Goal: Complete application form: Complete application form

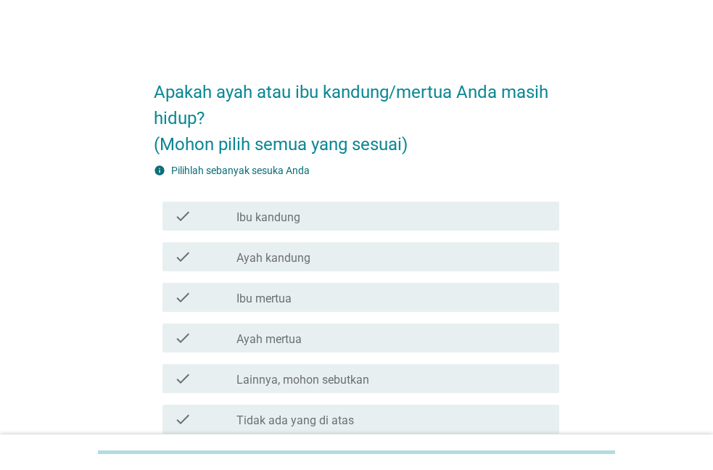
click at [295, 222] on label "Ibu kandung" at bounding box center [268, 217] width 64 height 15
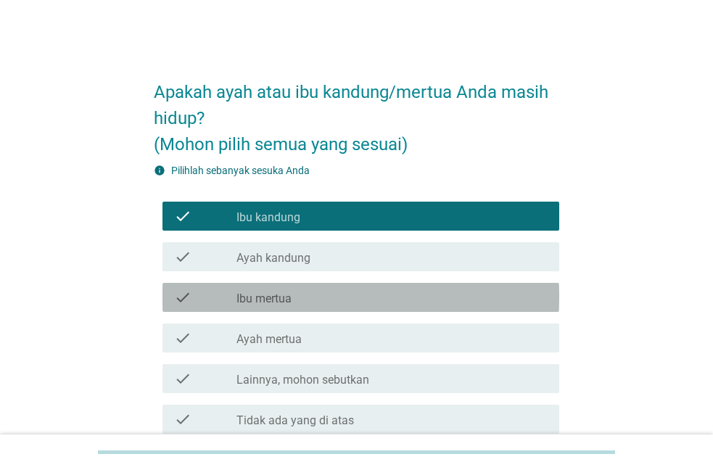
click at [282, 298] on label "Ibu mertua" at bounding box center [263, 299] width 55 height 15
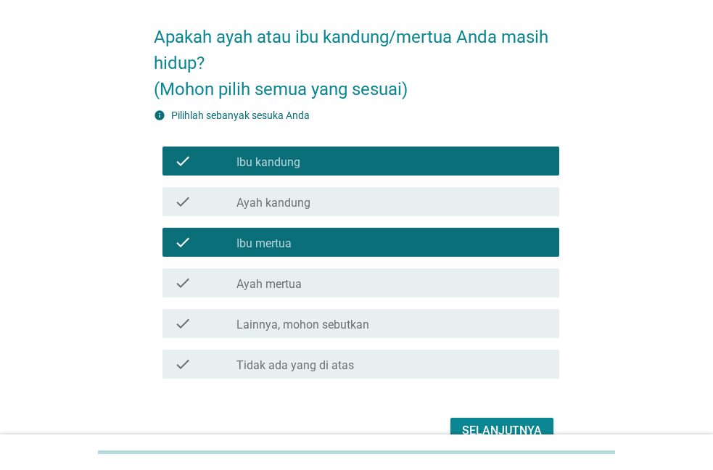
scroll to position [133, 0]
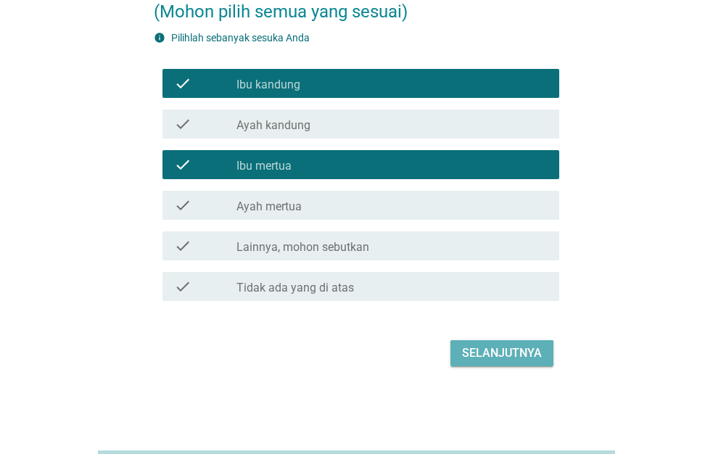
drag, startPoint x: 493, startPoint y: 350, endPoint x: 514, endPoint y: 347, distance: 20.5
click at [495, 350] on div "Selanjutnya" at bounding box center [502, 353] width 80 height 17
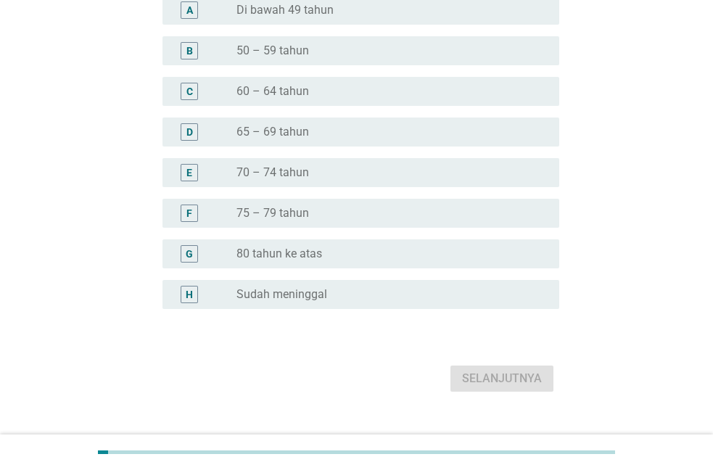
scroll to position [0, 0]
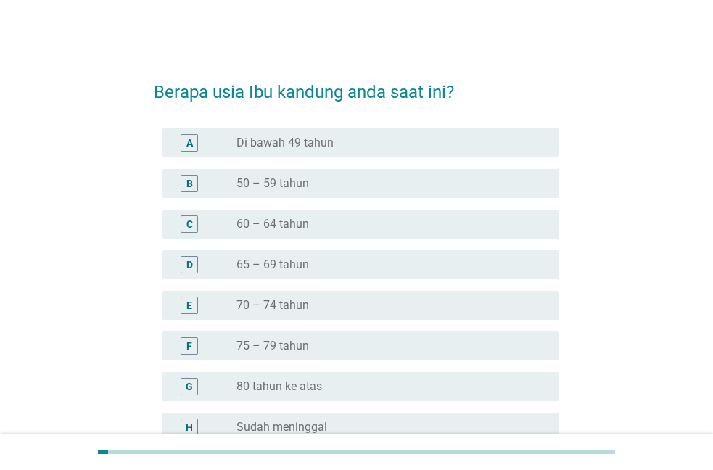
click at [353, 298] on div "radio_button_unchecked 70 – 74 tahun" at bounding box center [386, 305] width 300 height 15
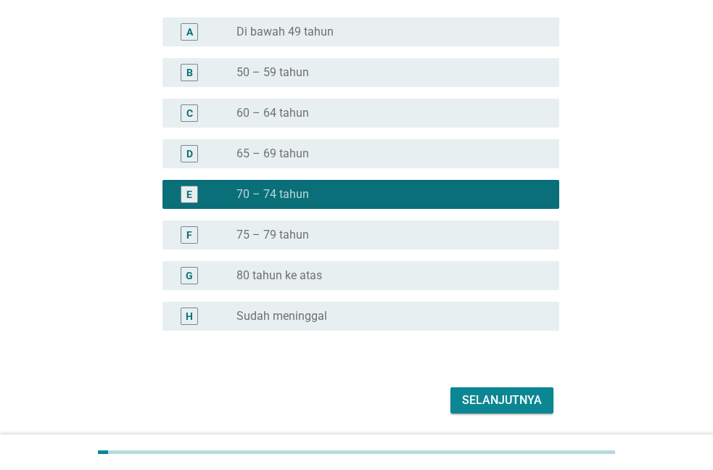
scroll to position [158, 0]
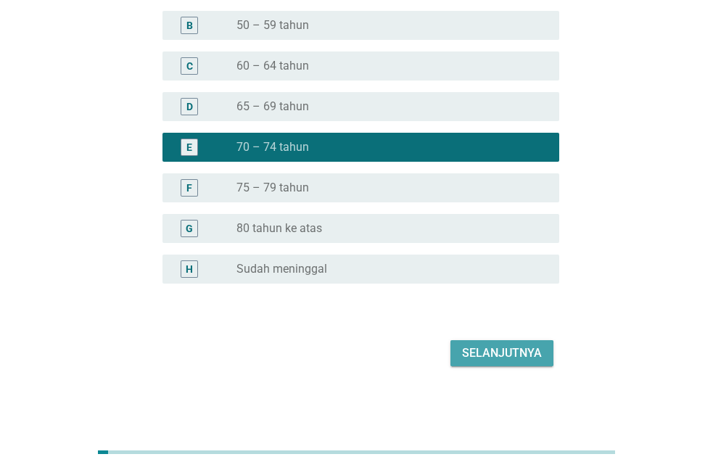
click at [489, 350] on div "Selanjutnya" at bounding box center [502, 353] width 80 height 17
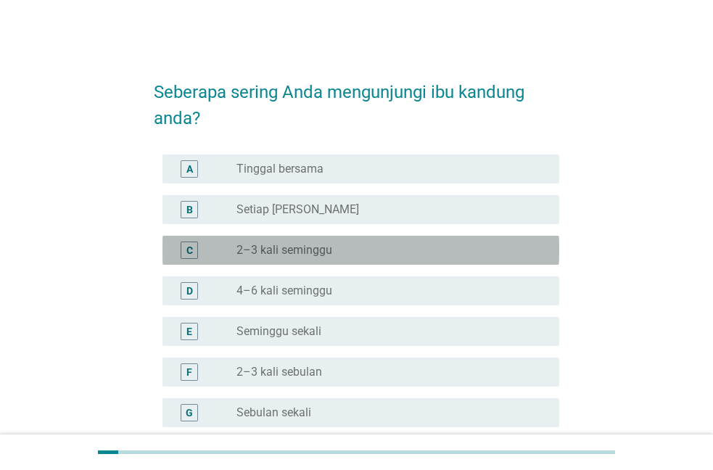
click at [294, 250] on label "2–3 kali seminggu" at bounding box center [284, 250] width 96 height 15
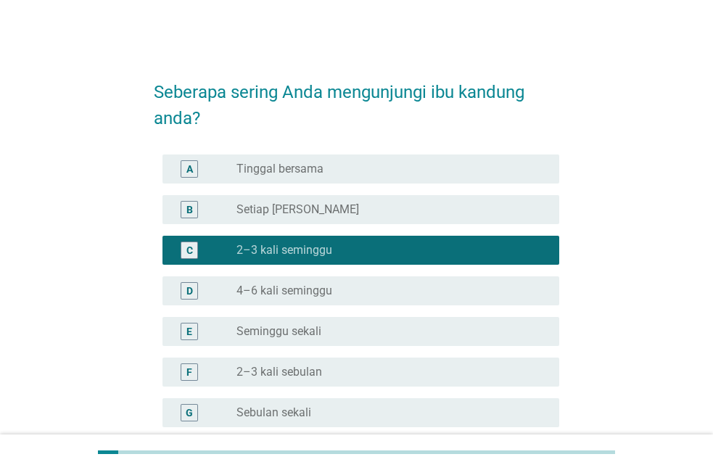
scroll to position [222, 0]
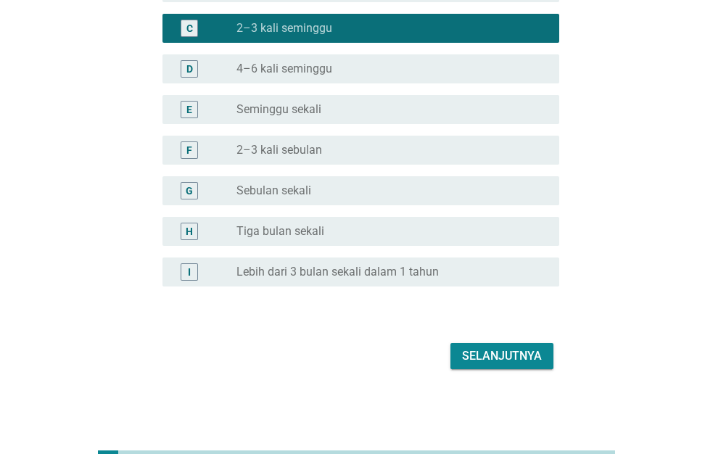
click at [473, 354] on div "Selanjutnya" at bounding box center [502, 355] width 80 height 17
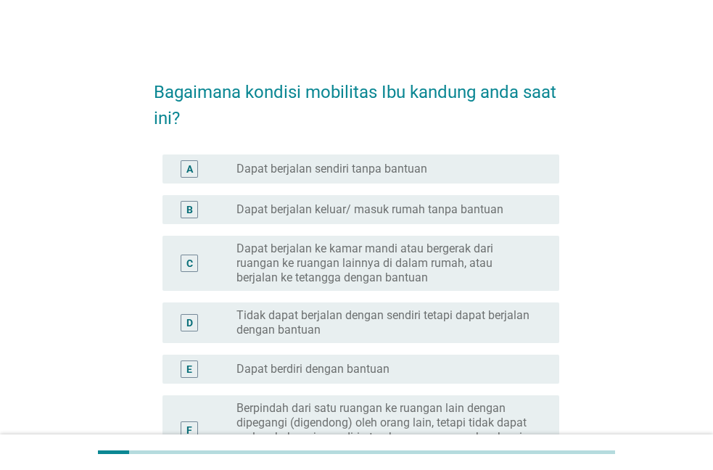
click at [372, 173] on label "Dapat berjalan sendiri tanpa bantuan" at bounding box center [331, 169] width 191 height 15
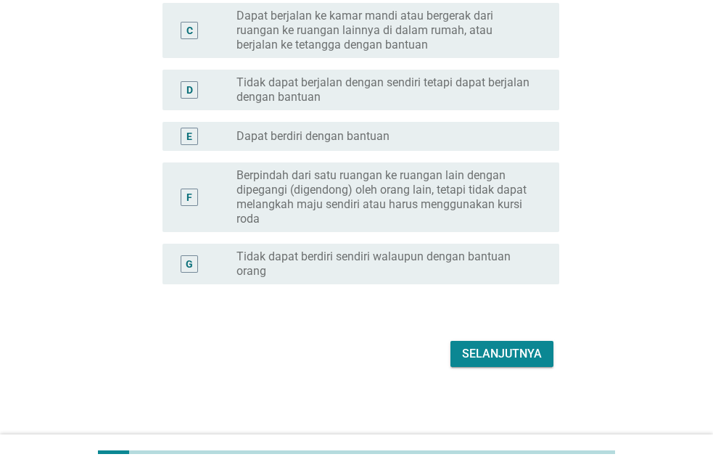
scroll to position [234, 0]
click at [482, 353] on div "Selanjutnya" at bounding box center [502, 353] width 80 height 17
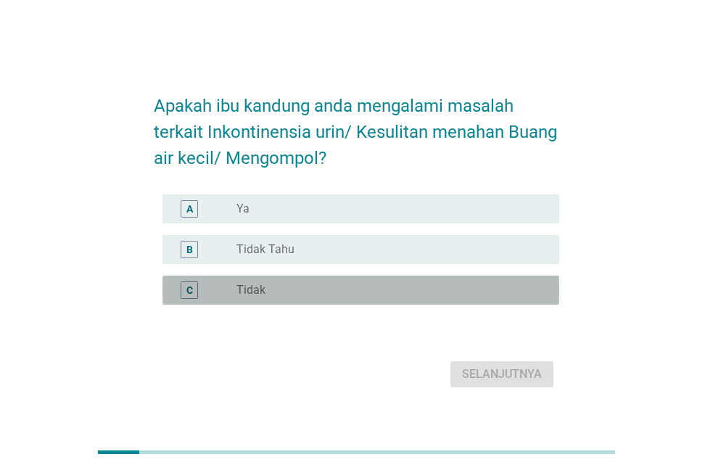
click at [274, 295] on div "radio_button_unchecked Tidak" at bounding box center [386, 290] width 300 height 15
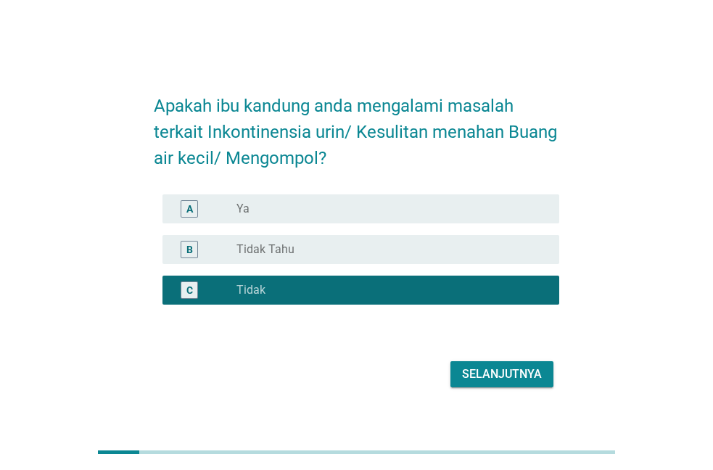
click at [487, 361] on button "Selanjutnya" at bounding box center [501, 374] width 103 height 26
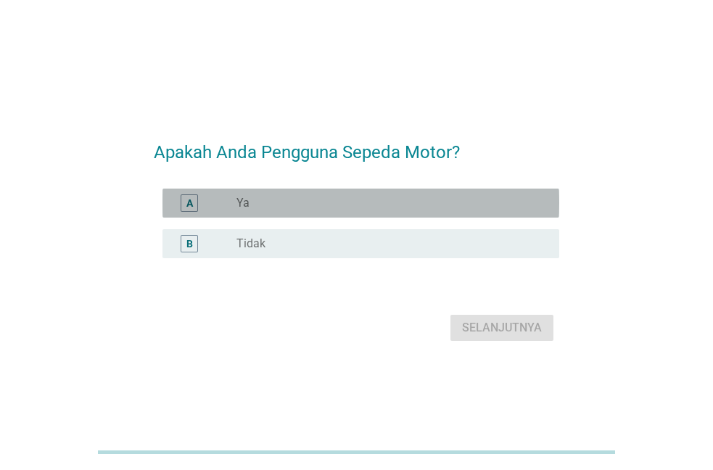
click at [390, 197] on div "radio_button_unchecked Ya" at bounding box center [386, 203] width 300 height 15
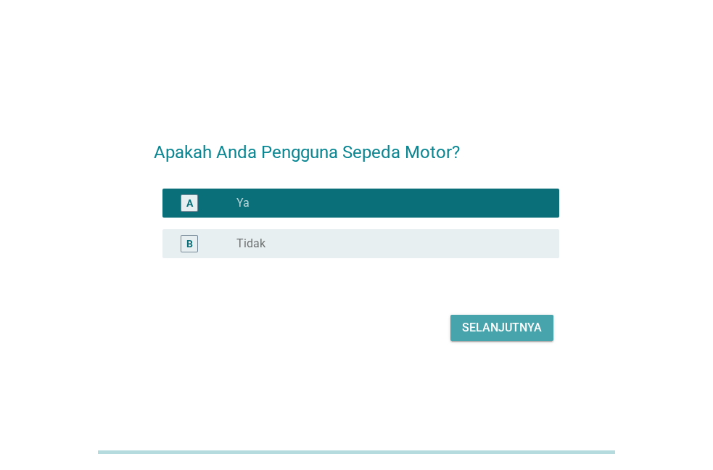
click at [512, 334] on div "Selanjutnya" at bounding box center [502, 327] width 80 height 17
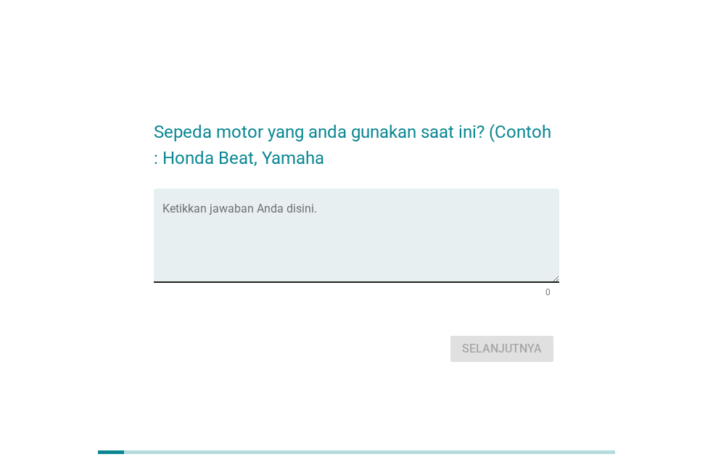
click at [347, 244] on textarea "Ketikkan jawaban Anda disini." at bounding box center [360, 244] width 397 height 76
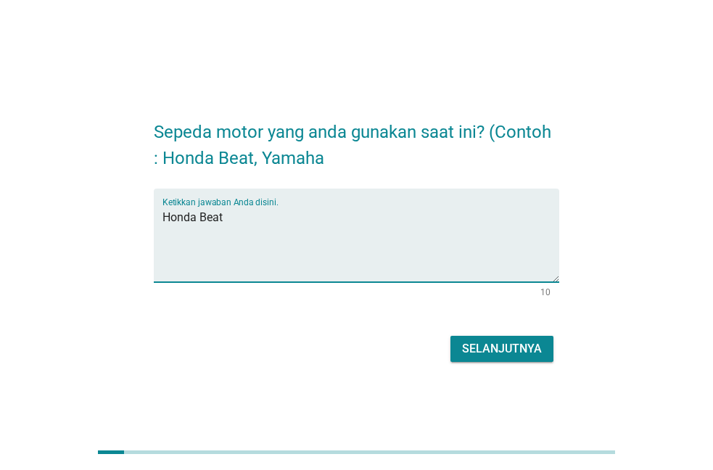
type textarea "Honda Beat"
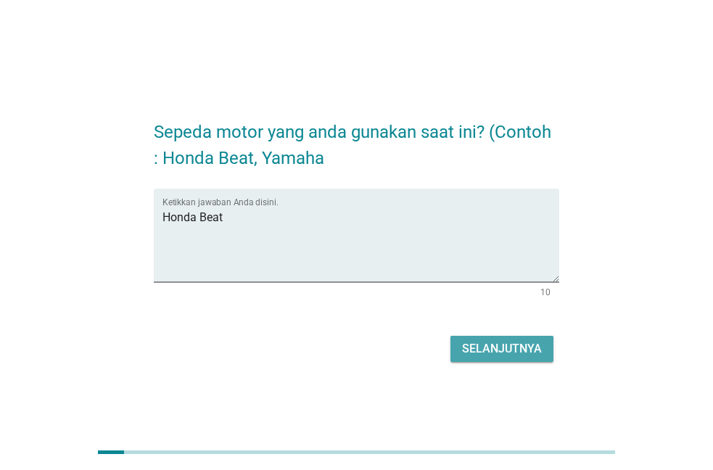
click at [540, 354] on div "Selanjutnya" at bounding box center [502, 348] width 80 height 17
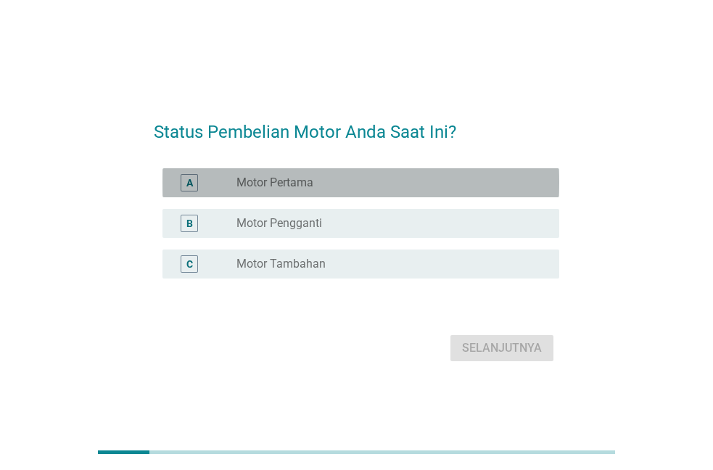
click at [313, 187] on label "Motor Pertama" at bounding box center [274, 183] width 77 height 15
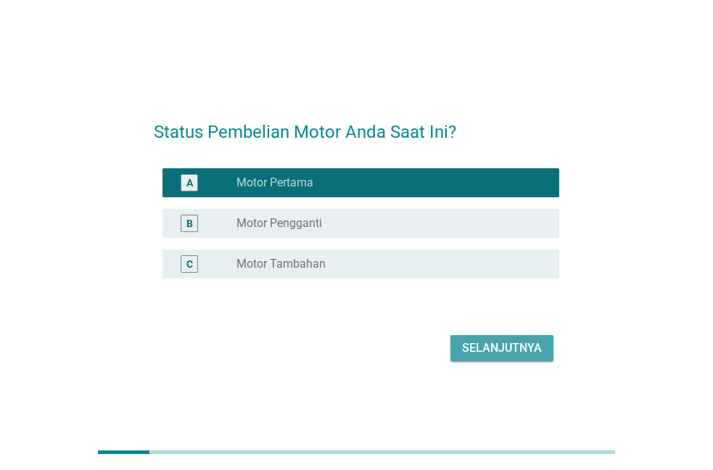
click at [503, 347] on div "Selanjutnya" at bounding box center [502, 348] width 80 height 17
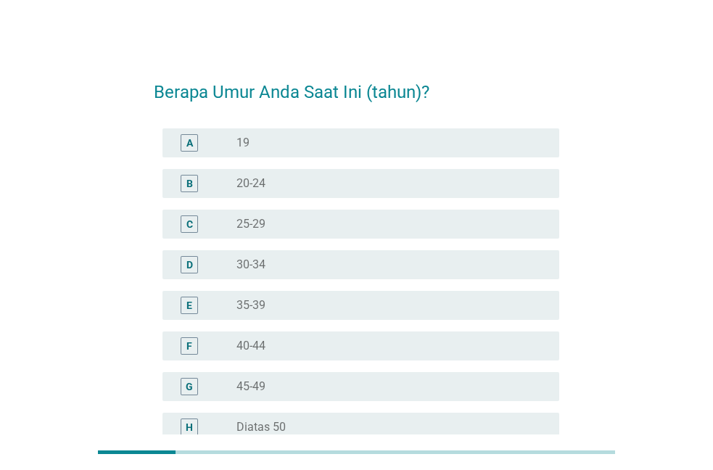
click at [327, 386] on div "radio_button_unchecked 45-49" at bounding box center [386, 386] width 300 height 15
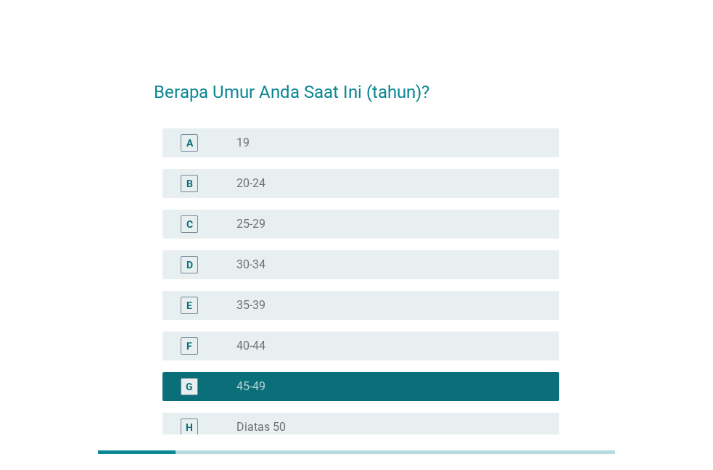
scroll to position [158, 0]
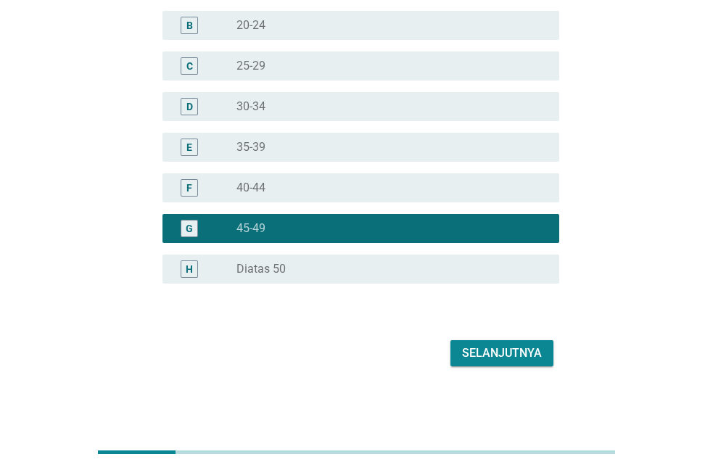
click at [533, 355] on div "Selanjutnya" at bounding box center [502, 353] width 80 height 17
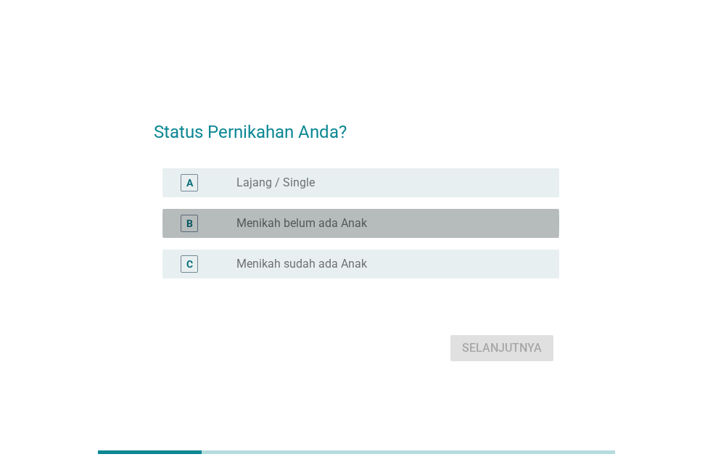
click at [371, 218] on div "radio_button_unchecked Menikah belum ada Anak" at bounding box center [386, 223] width 300 height 15
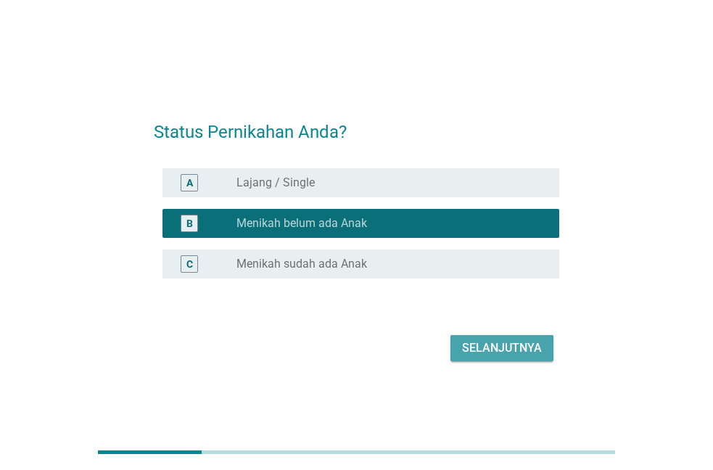
click at [498, 352] on div "Selanjutnya" at bounding box center [502, 348] width 80 height 17
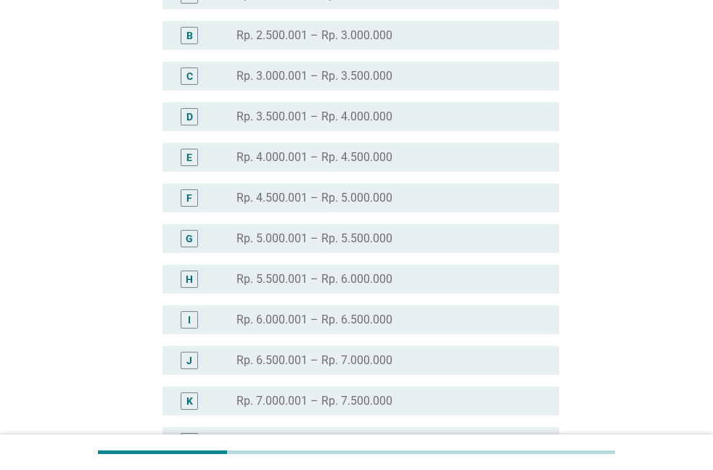
scroll to position [361, 0]
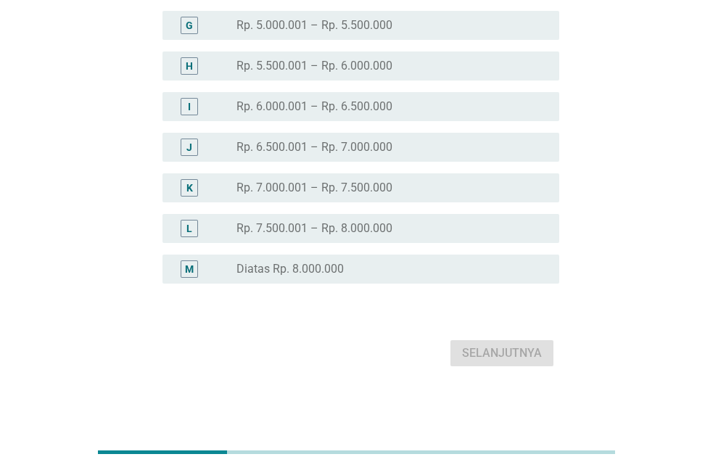
click at [358, 279] on div "M radio_button_unchecked Diatas Rp. 8.000.000" at bounding box center [360, 269] width 397 height 29
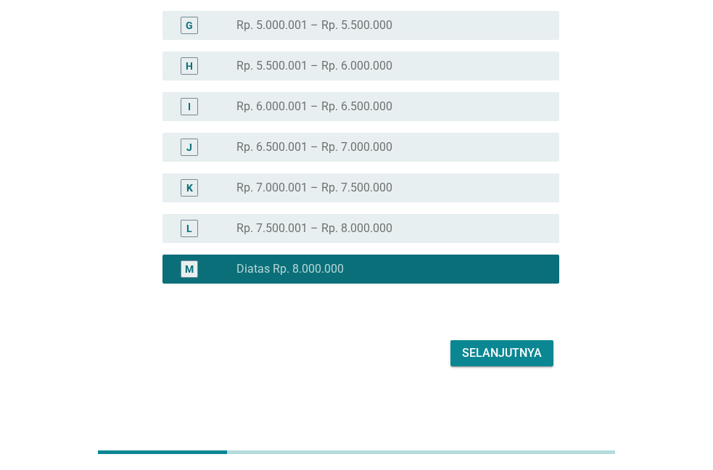
click at [511, 358] on div "Selanjutnya" at bounding box center [502, 353] width 80 height 17
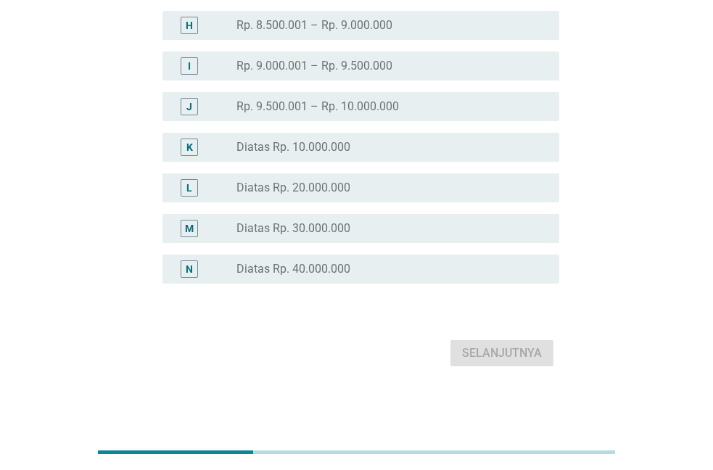
scroll to position [254, 0]
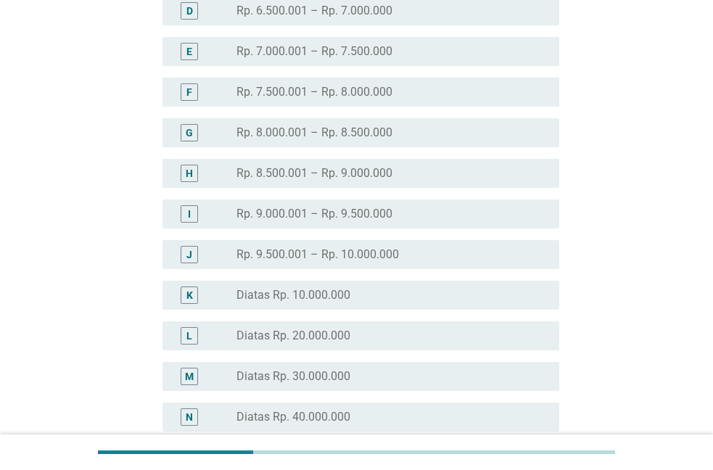
click at [347, 250] on label "Rp. 9.500.001 – Rp. 10.000.000" at bounding box center [317, 254] width 162 height 15
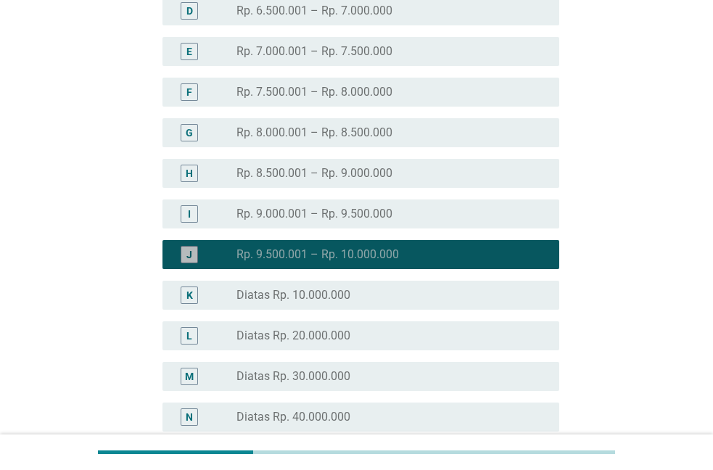
scroll to position [402, 0]
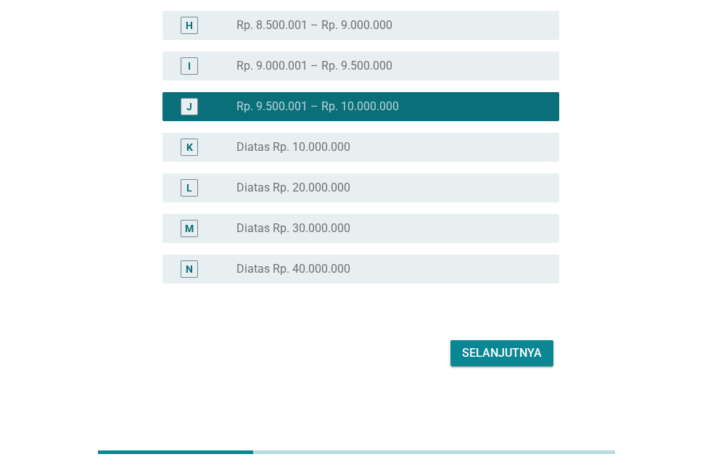
click at [539, 352] on div "Selanjutnya" at bounding box center [502, 353] width 80 height 17
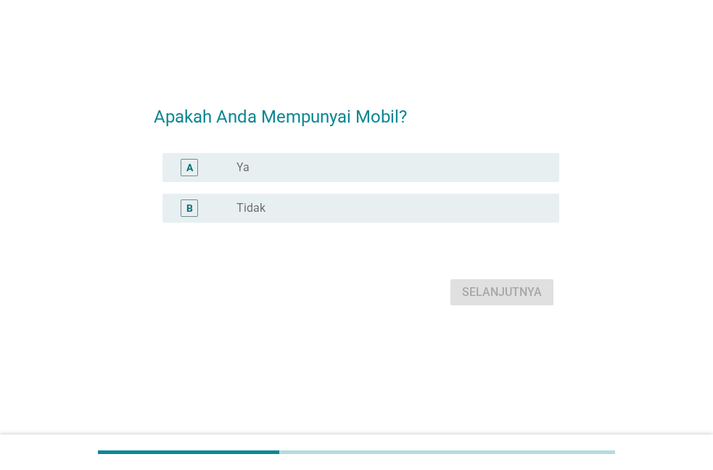
scroll to position [0, 0]
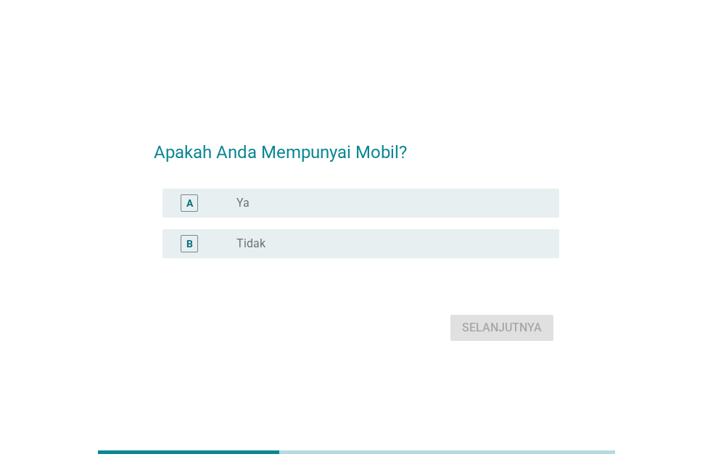
click at [337, 210] on div "radio_button_unchecked Ya" at bounding box center [391, 202] width 311 height 17
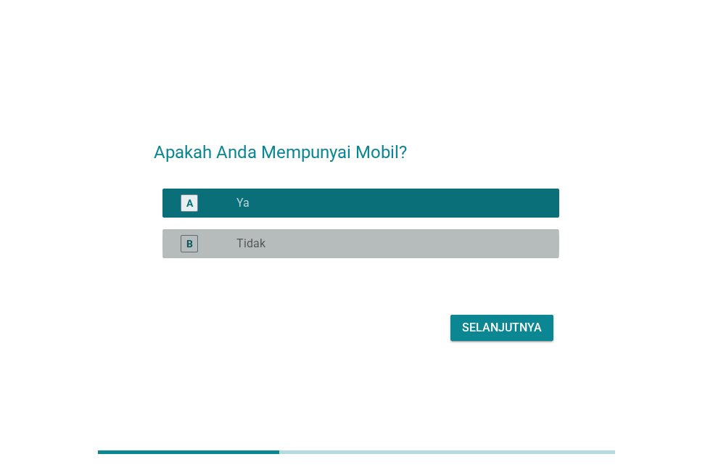
click at [387, 246] on div "radio_button_unchecked Tidak" at bounding box center [386, 243] width 300 height 15
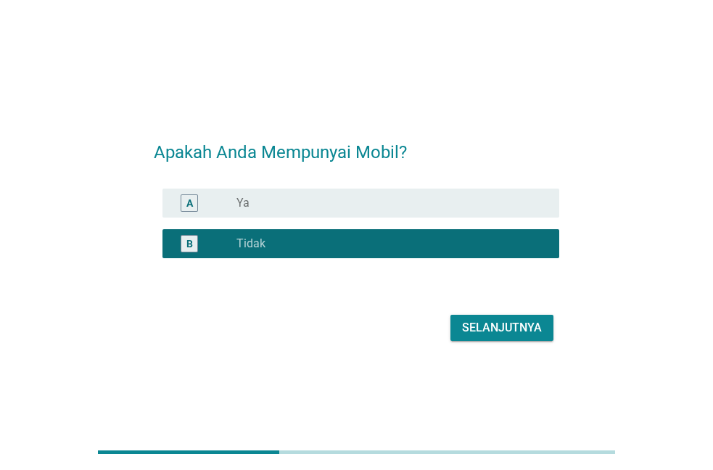
click at [485, 320] on div "Selanjutnya" at bounding box center [502, 327] width 80 height 17
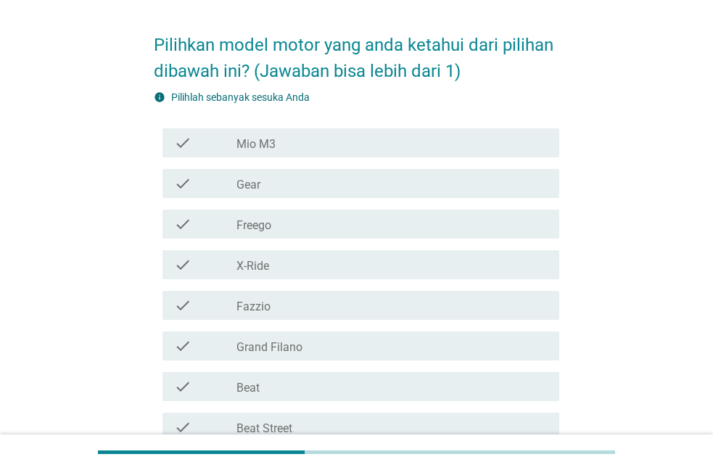
scroll to position [74, 0]
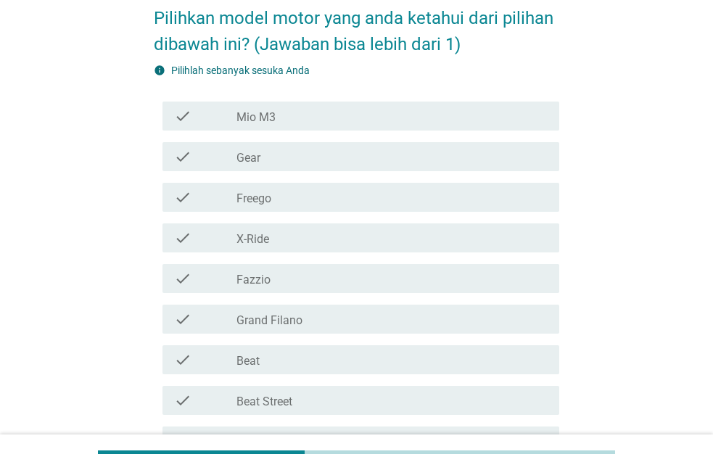
click at [320, 277] on div "check_box_outline_blank Fazzio" at bounding box center [391, 278] width 311 height 17
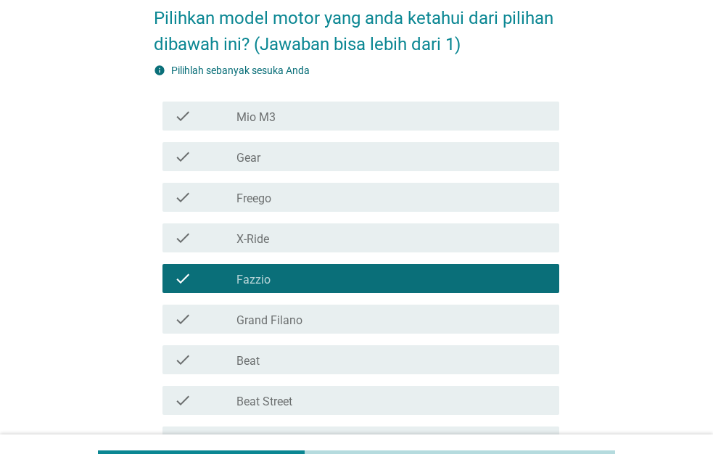
click at [314, 366] on div "check_box_outline_blank Beat" at bounding box center [391, 359] width 311 height 17
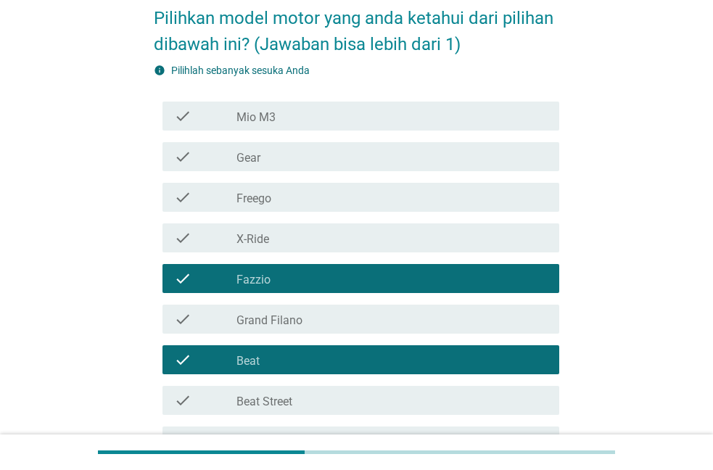
click at [306, 406] on div "check_box_outline_blank Beat Street" at bounding box center [391, 400] width 311 height 17
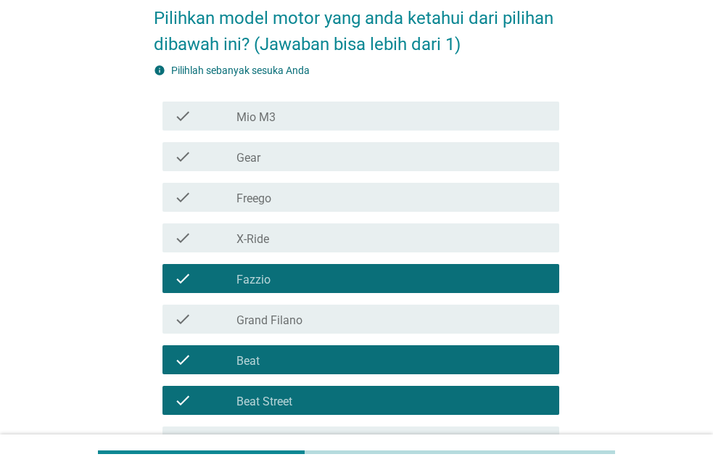
scroll to position [296, 0]
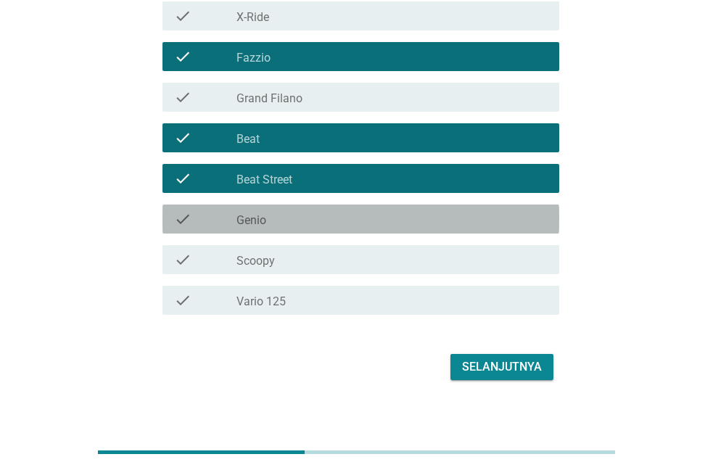
click at [308, 223] on div "check_box_outline_blank Genio" at bounding box center [391, 218] width 311 height 17
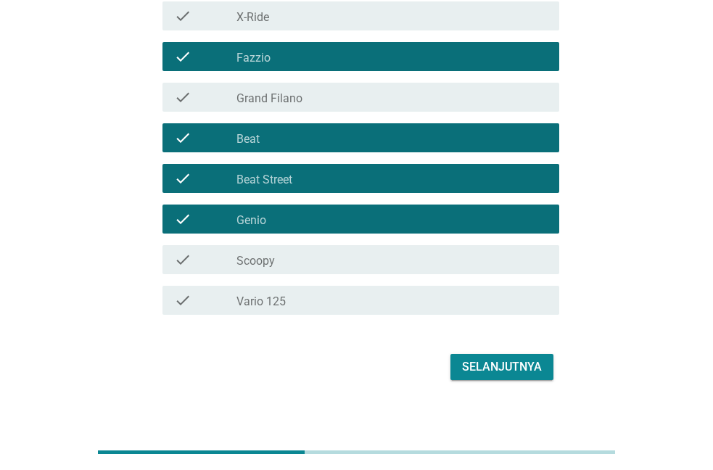
click at [300, 261] on div "check_box_outline_blank Scoopy" at bounding box center [391, 259] width 311 height 17
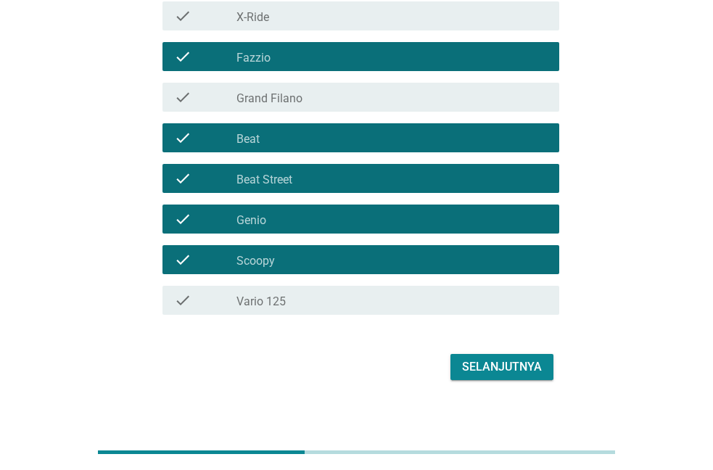
click at [289, 300] on div "check_box_outline_blank Vario 125" at bounding box center [391, 300] width 311 height 17
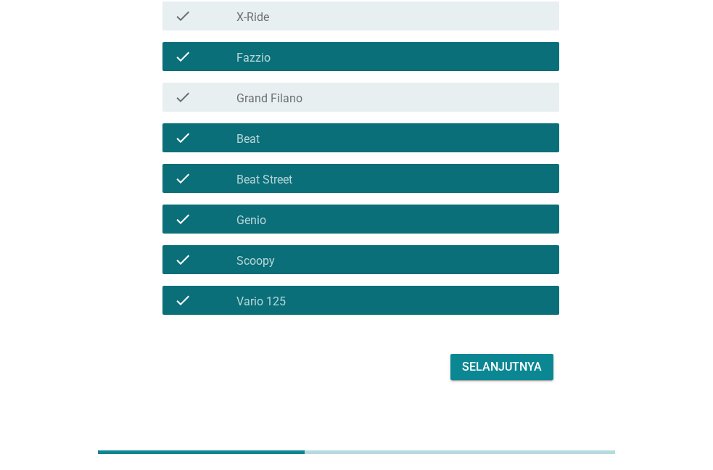
click at [466, 356] on button "Selanjutnya" at bounding box center [501, 367] width 103 height 26
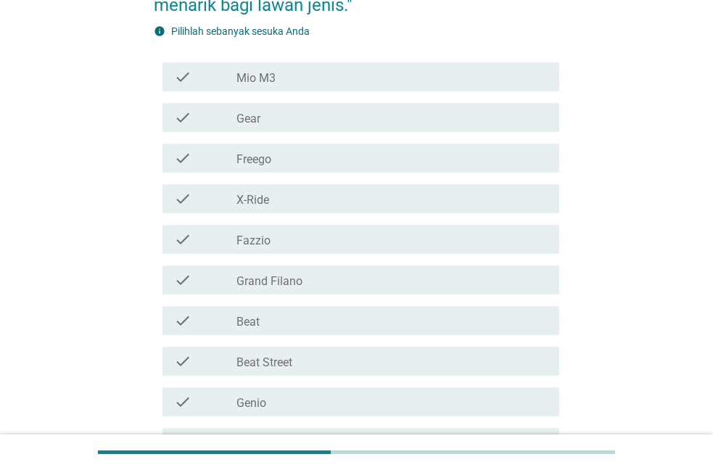
scroll to position [222, 0]
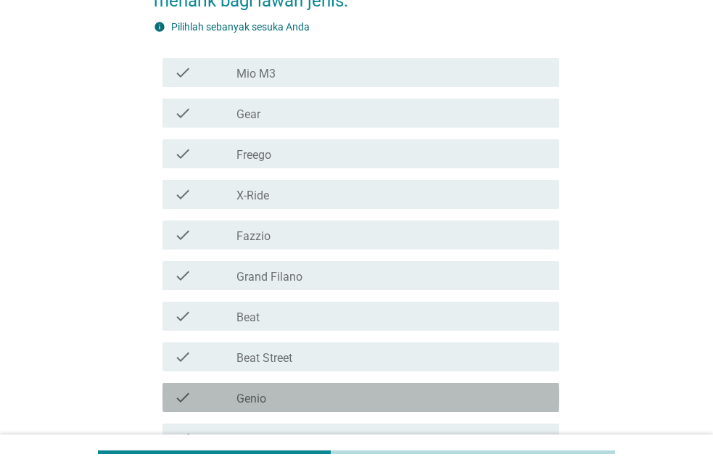
click at [324, 396] on div "check_box_outline_blank Genio" at bounding box center [391, 397] width 311 height 17
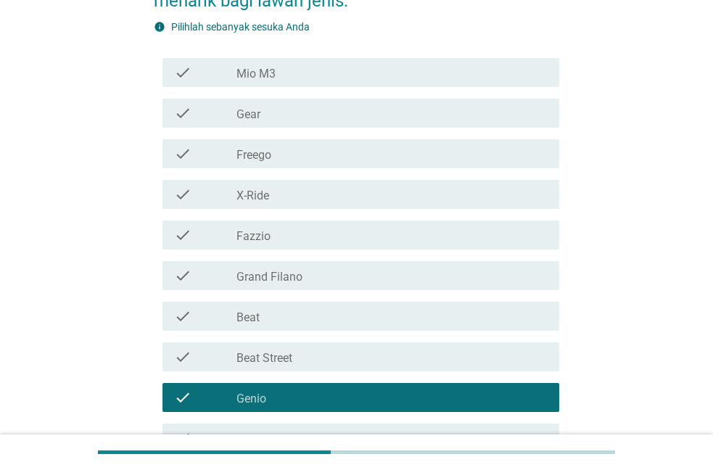
click at [324, 396] on div "check_box_outline_blank Genio" at bounding box center [391, 397] width 311 height 17
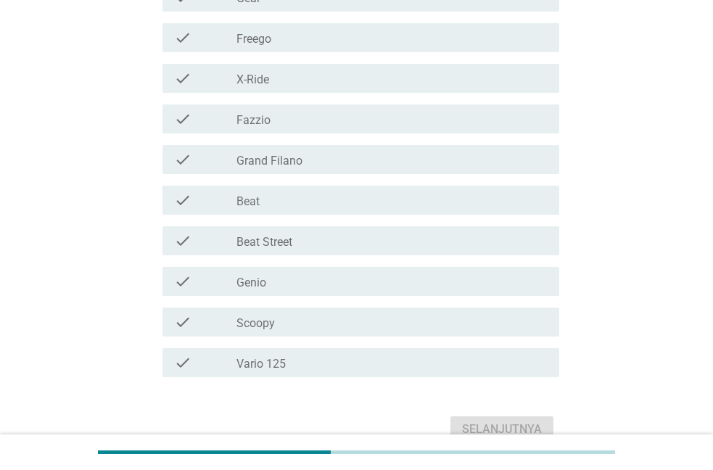
scroll to position [370, 0]
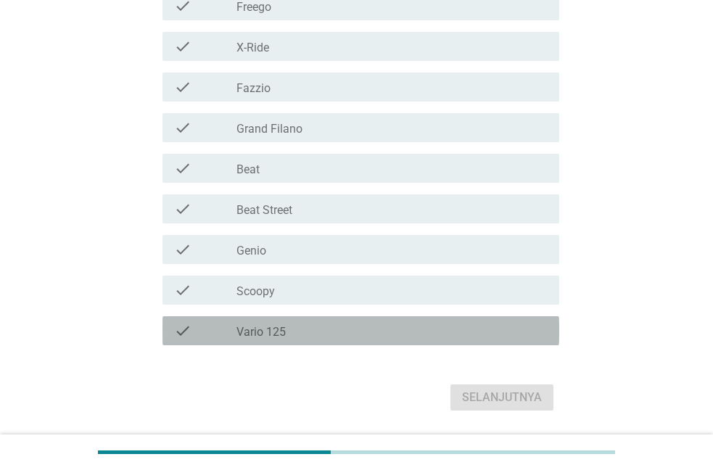
click at [347, 329] on div "check_box_outline_blank Vario 125" at bounding box center [391, 330] width 311 height 17
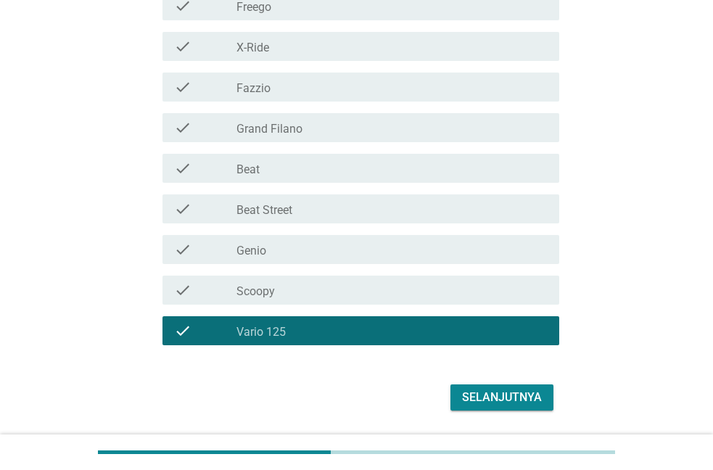
click at [279, 44] on div "check_box_outline_blank X-Ride" at bounding box center [391, 46] width 311 height 17
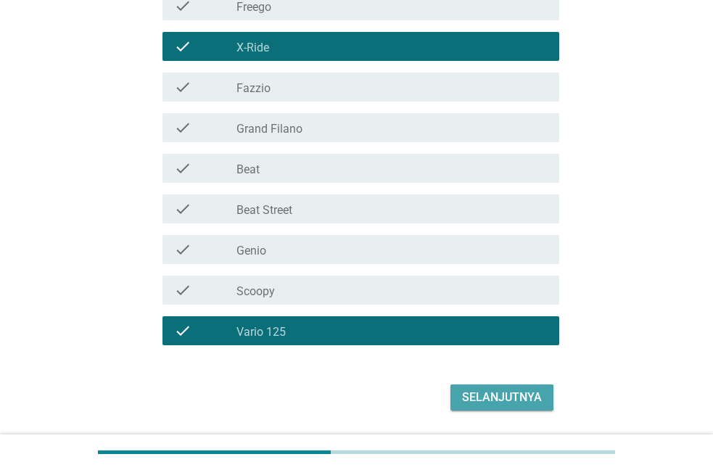
click at [503, 394] on div "Selanjutnya" at bounding box center [502, 397] width 80 height 17
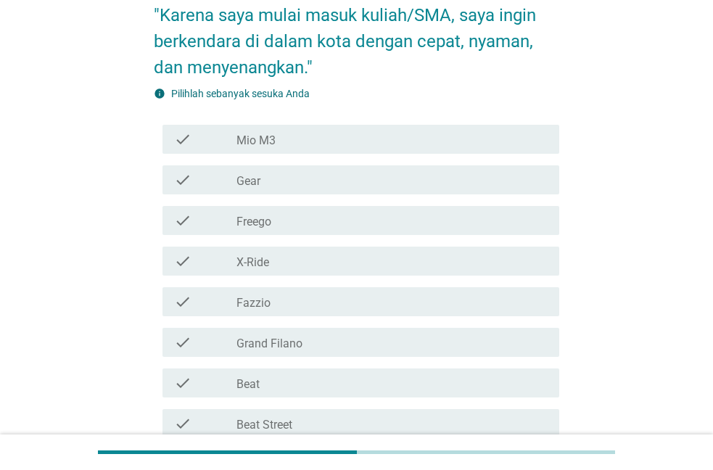
scroll to position [296, 0]
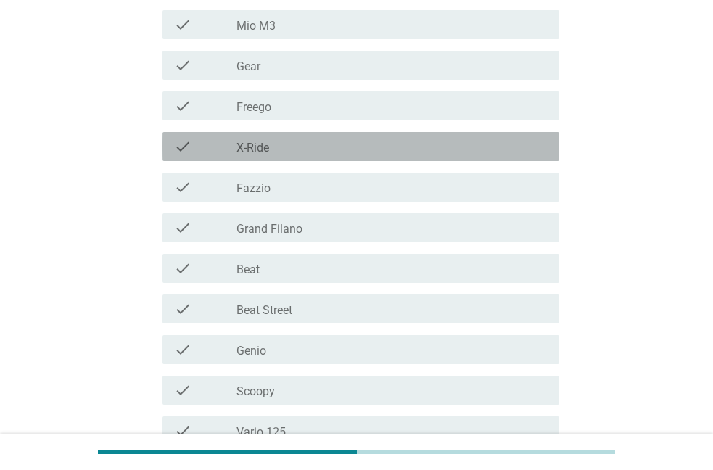
click at [316, 147] on div "check_box_outline_blank X-Ride" at bounding box center [391, 146] width 311 height 17
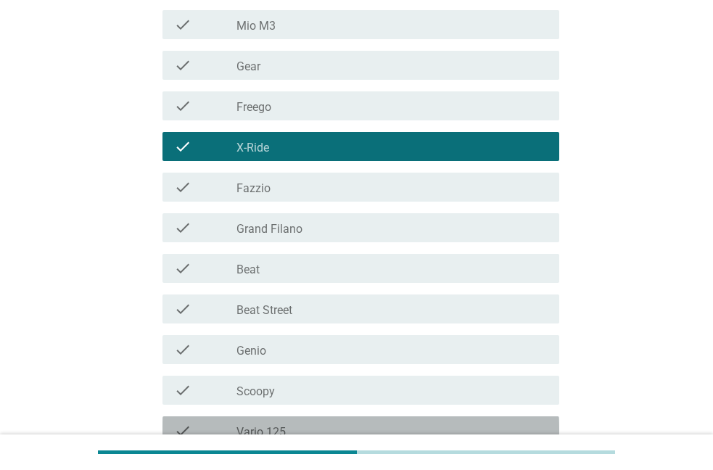
click at [275, 428] on label "Vario 125" at bounding box center [260, 432] width 49 height 15
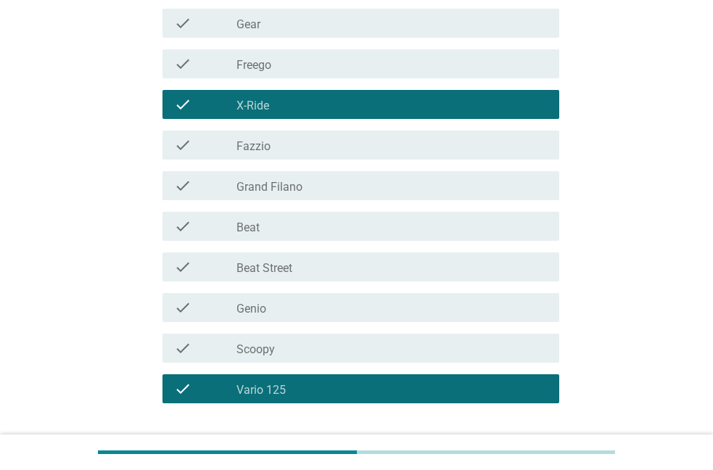
scroll to position [370, 0]
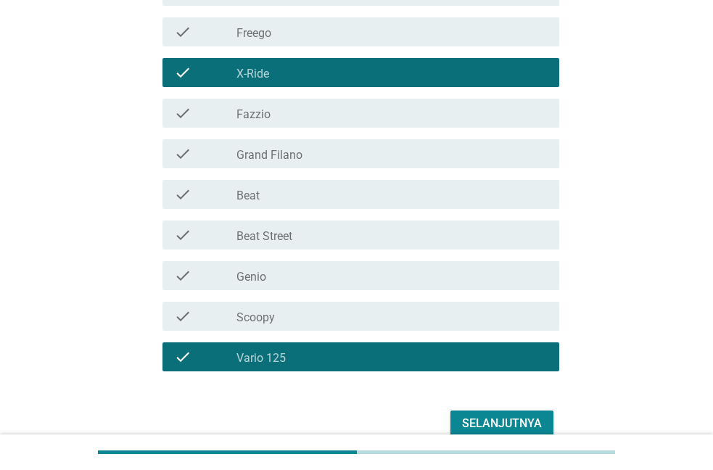
click at [281, 233] on label "Beat Street" at bounding box center [264, 236] width 56 height 15
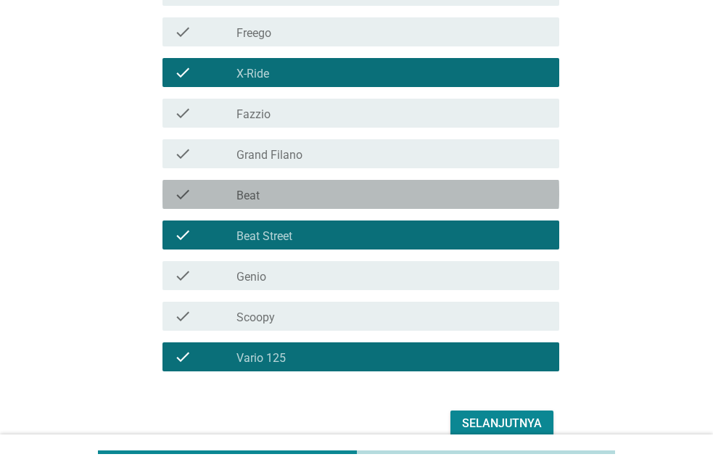
click at [281, 197] on div "check_box_outline_blank Beat" at bounding box center [391, 194] width 311 height 17
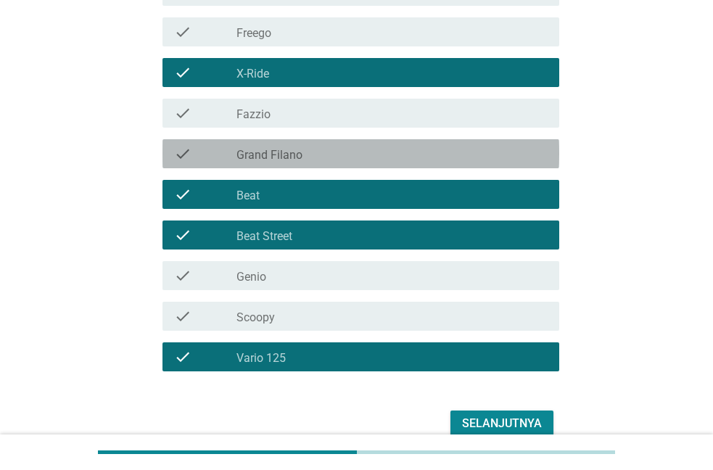
click at [284, 160] on label "Grand Filano" at bounding box center [269, 155] width 66 height 15
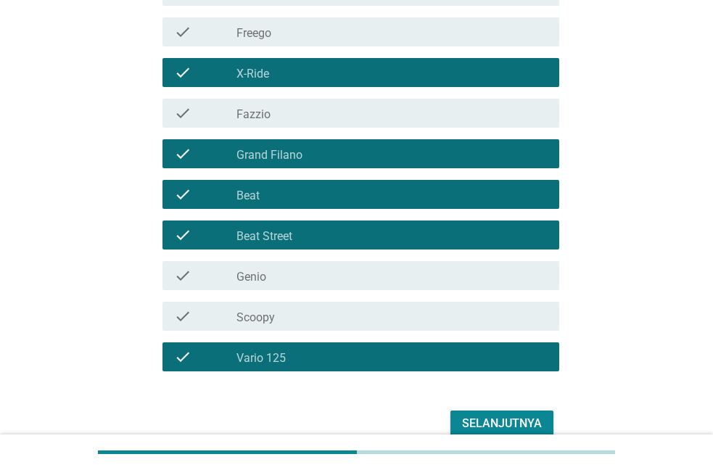
click at [290, 120] on div "check_box_outline_blank Fazzio" at bounding box center [391, 112] width 311 height 17
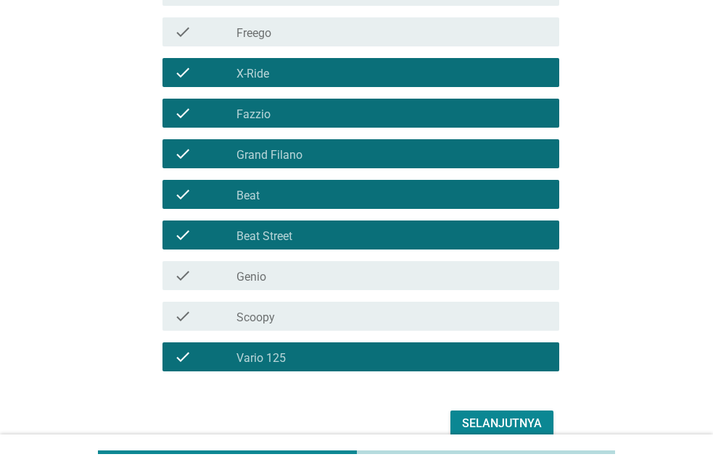
click at [540, 425] on div "Selanjutnya" at bounding box center [502, 423] width 80 height 17
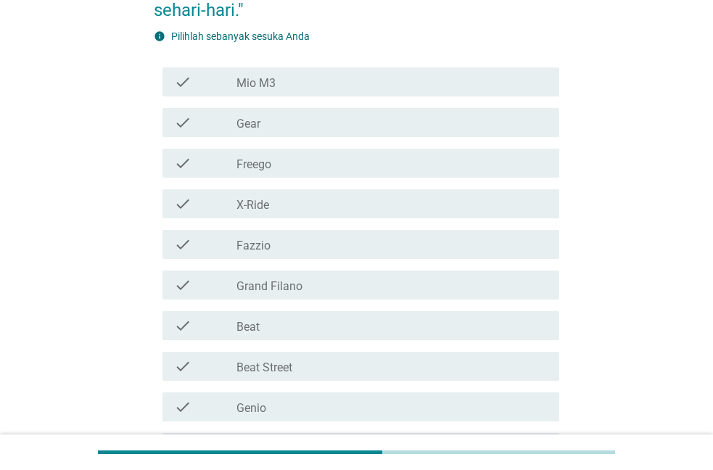
scroll to position [296, 0]
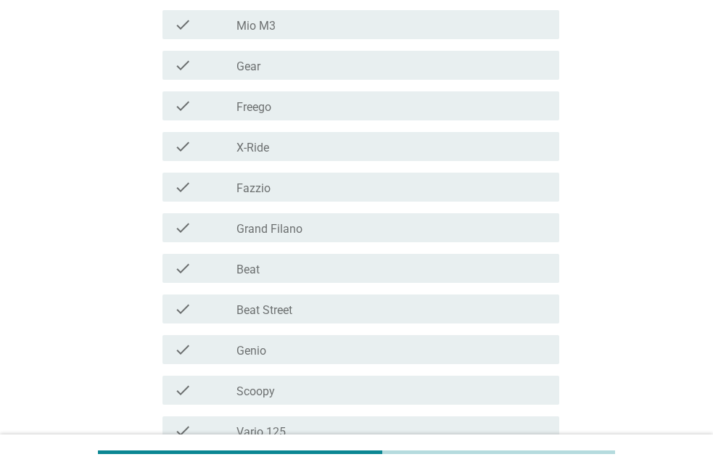
click at [341, 264] on div "check_box_outline_blank Beat" at bounding box center [391, 268] width 311 height 17
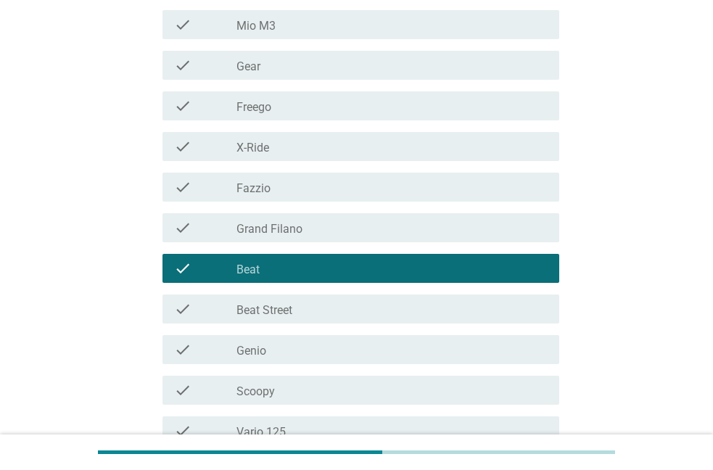
click at [330, 302] on div "check_box_outline_blank Beat Street" at bounding box center [391, 308] width 311 height 17
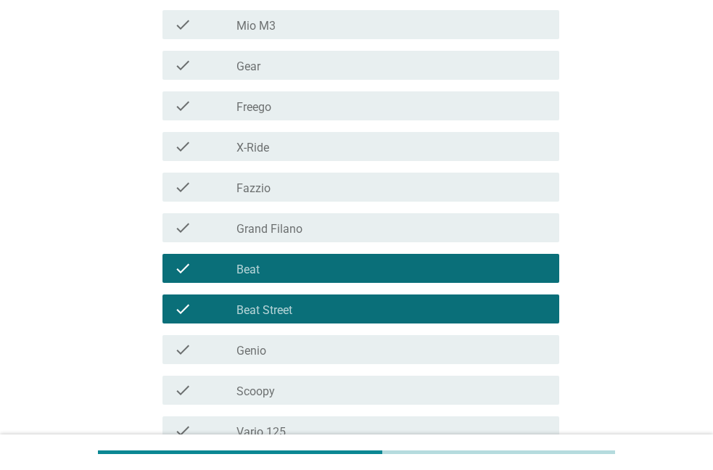
click at [314, 391] on div "check_box_outline_blank Scoopy" at bounding box center [391, 390] width 311 height 17
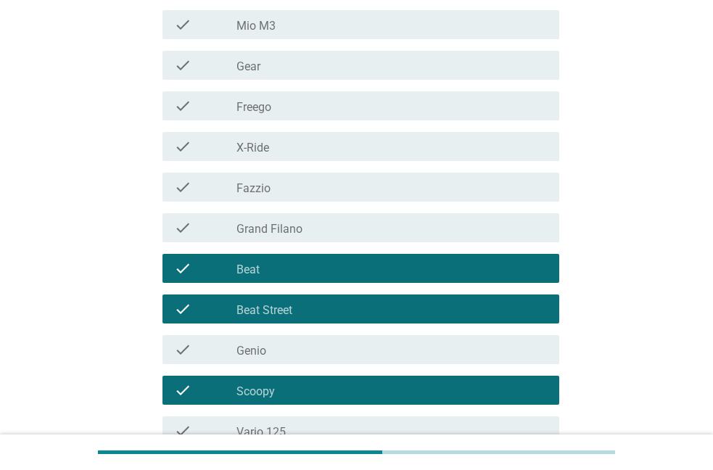
click at [315, 353] on div "check_box_outline_blank Genio" at bounding box center [391, 349] width 311 height 17
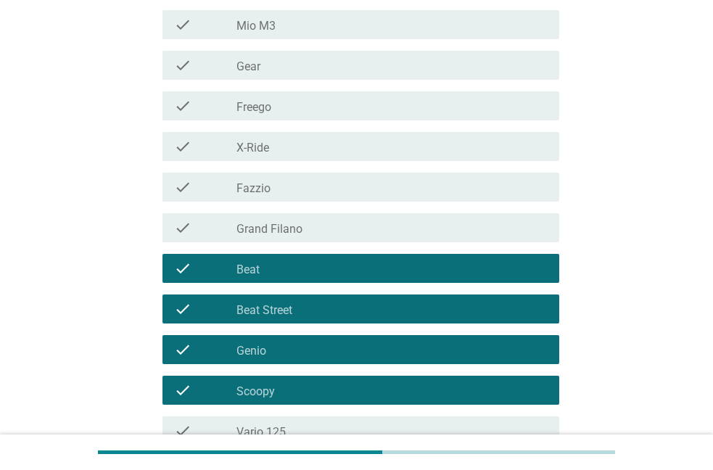
scroll to position [440, 0]
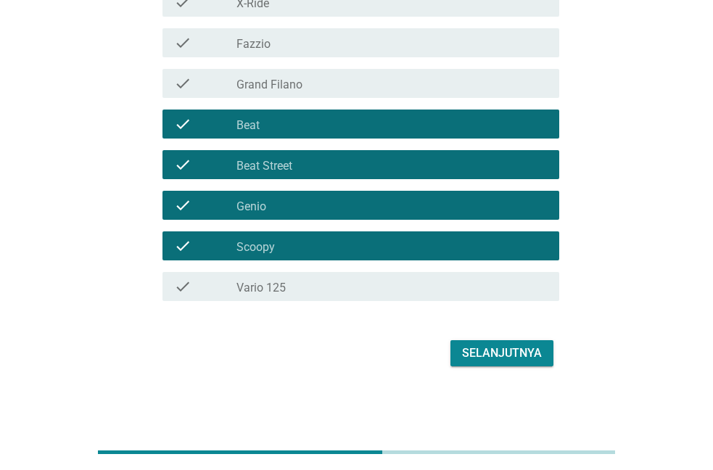
click at [471, 358] on div "Selanjutnya" at bounding box center [502, 353] width 80 height 17
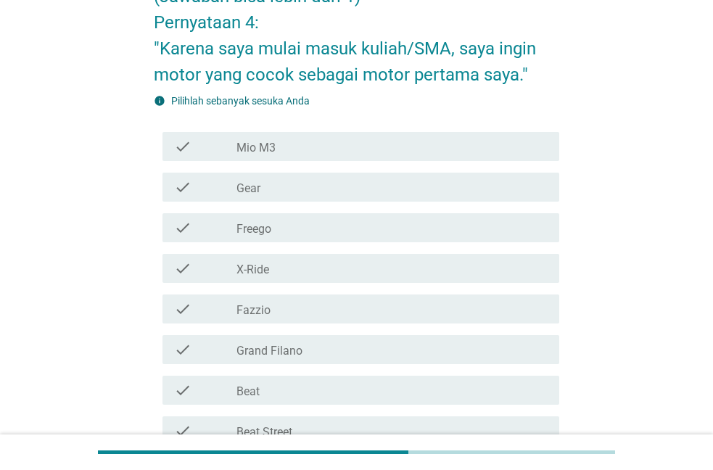
scroll to position [296, 0]
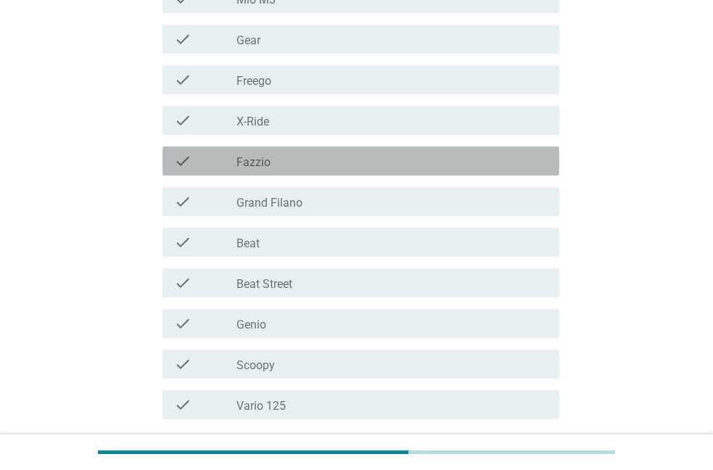
click at [287, 160] on div "check_box_outline_blank Fazzio" at bounding box center [391, 160] width 311 height 17
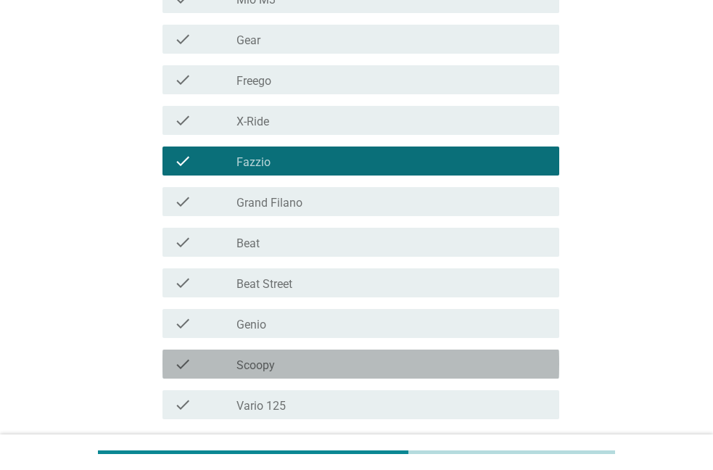
click at [266, 368] on label "Scoopy" at bounding box center [255, 365] width 38 height 15
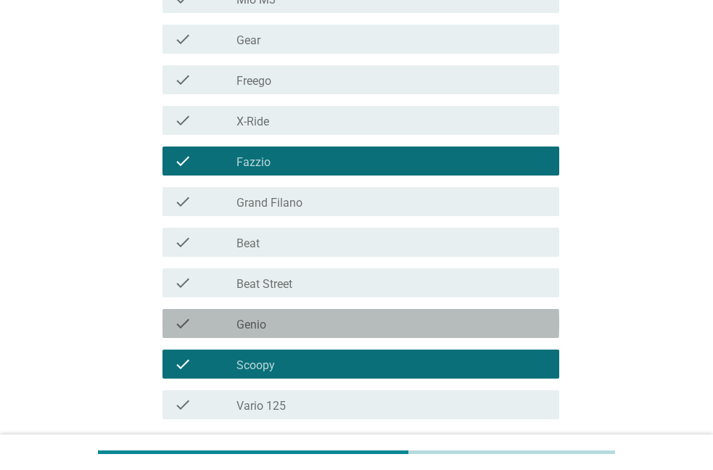
click at [279, 316] on div "check_box_outline_blank Genio" at bounding box center [391, 323] width 311 height 17
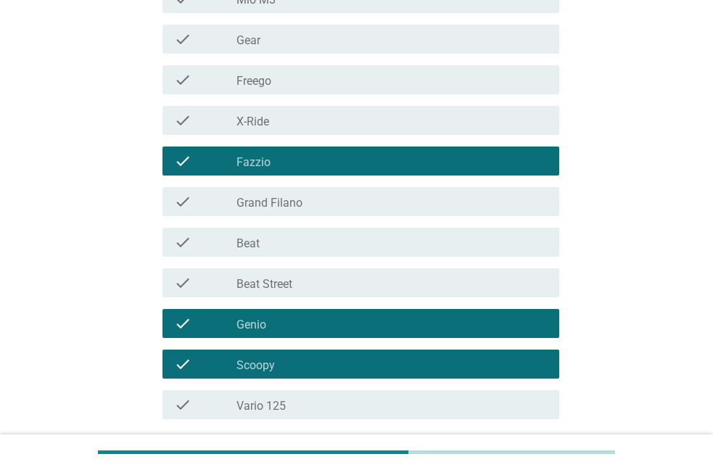
click at [287, 272] on div "check check_box_outline_blank Beat Street" at bounding box center [360, 282] width 397 height 29
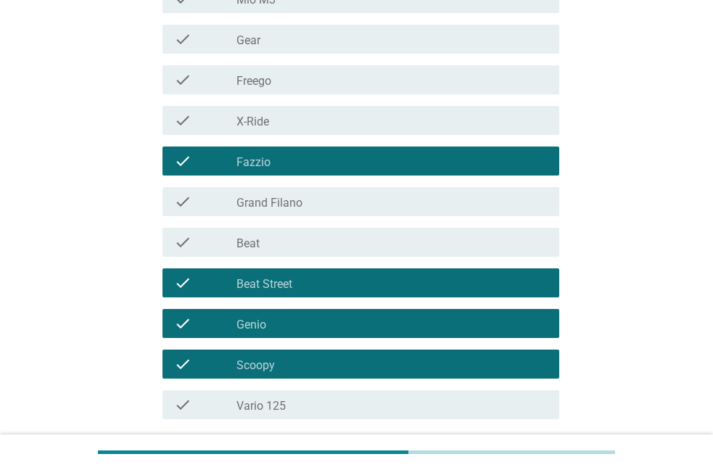
click at [295, 236] on div "check_box_outline_blank Beat" at bounding box center [391, 242] width 311 height 17
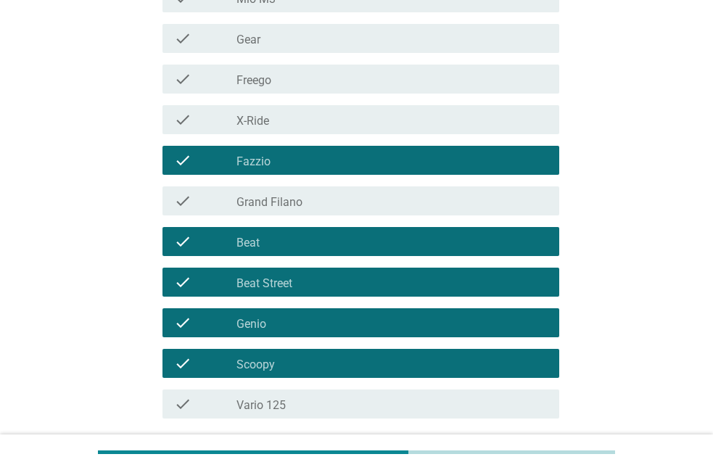
scroll to position [414, 0]
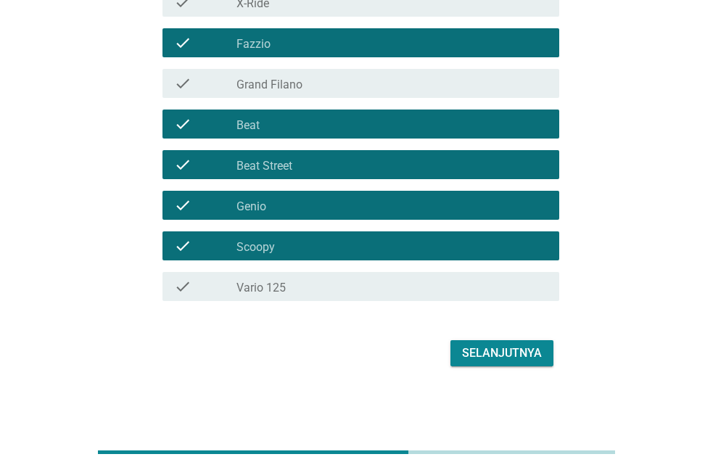
click at [489, 346] on div "Selanjutnya" at bounding box center [502, 353] width 80 height 17
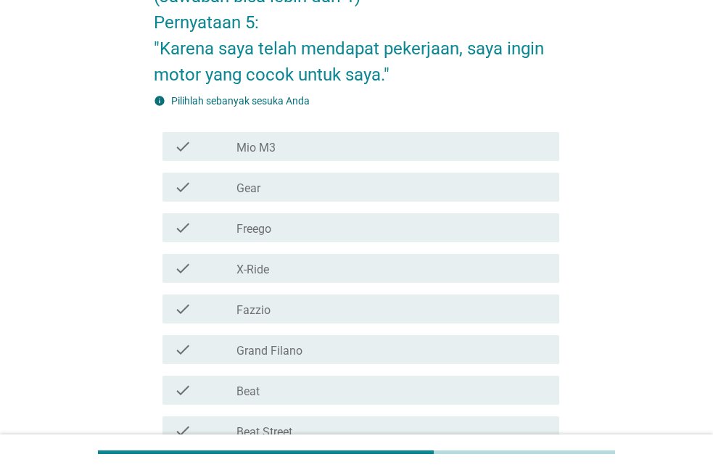
scroll to position [296, 0]
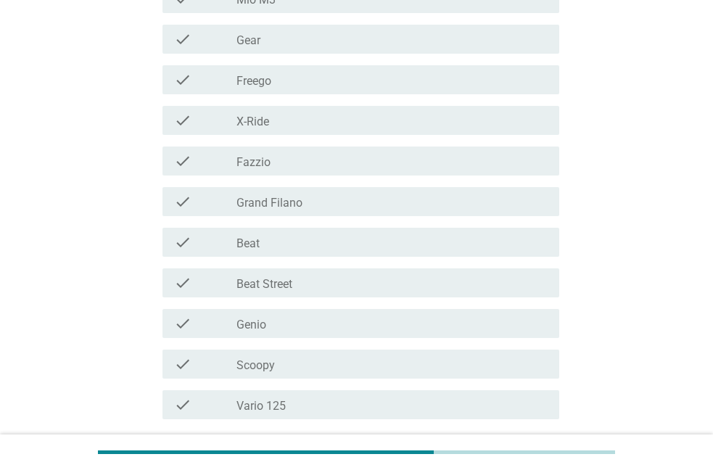
click at [324, 252] on div "check check_box_outline_blank Beat" at bounding box center [360, 242] width 397 height 29
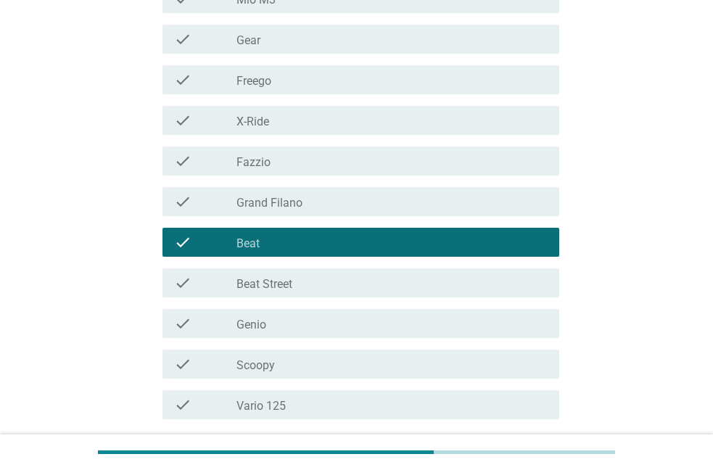
click at [306, 281] on div "check_box_outline_blank Beat Street" at bounding box center [391, 282] width 311 height 17
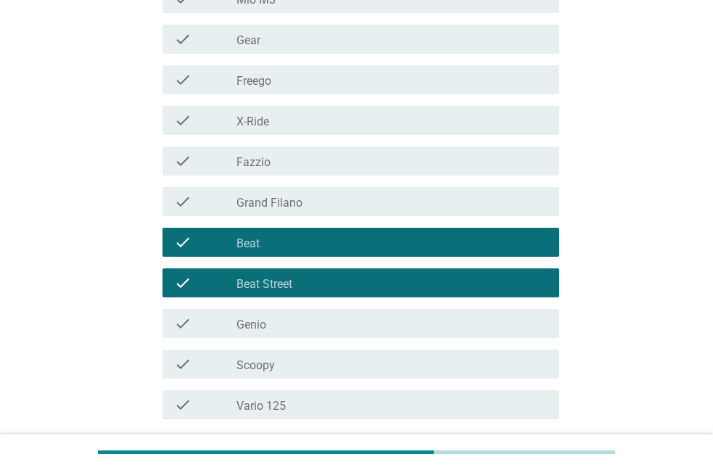
scroll to position [414, 0]
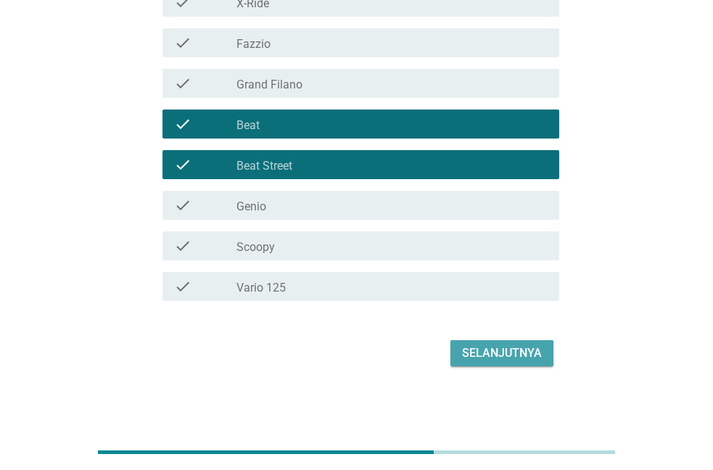
click at [528, 357] on div "Selanjutnya" at bounding box center [502, 353] width 80 height 17
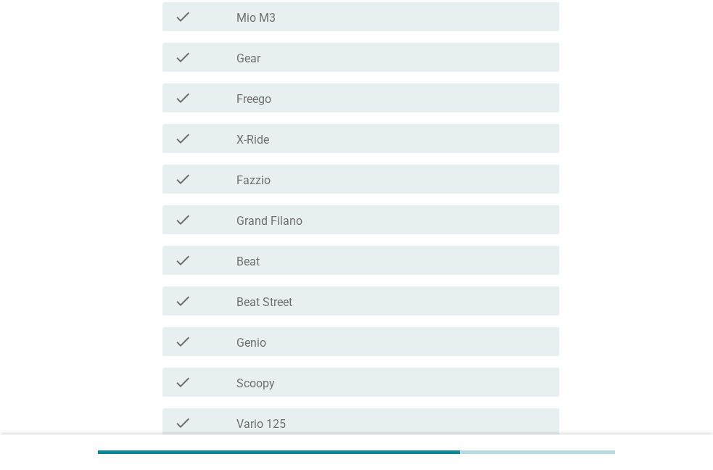
scroll to position [370, 0]
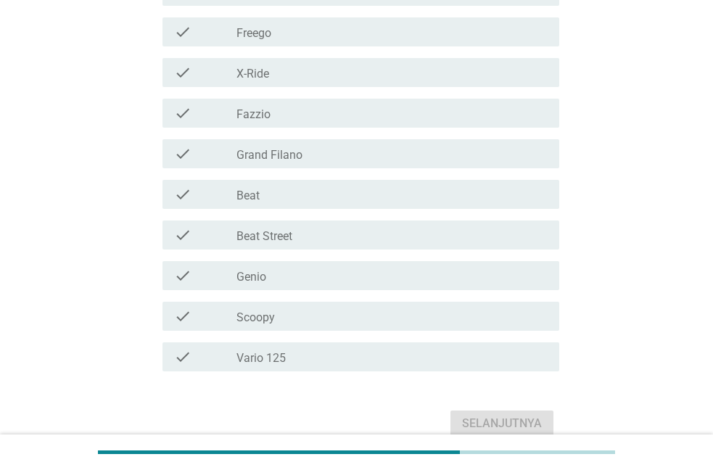
click at [398, 361] on div "check_box_outline_blank Vario 125" at bounding box center [391, 356] width 311 height 17
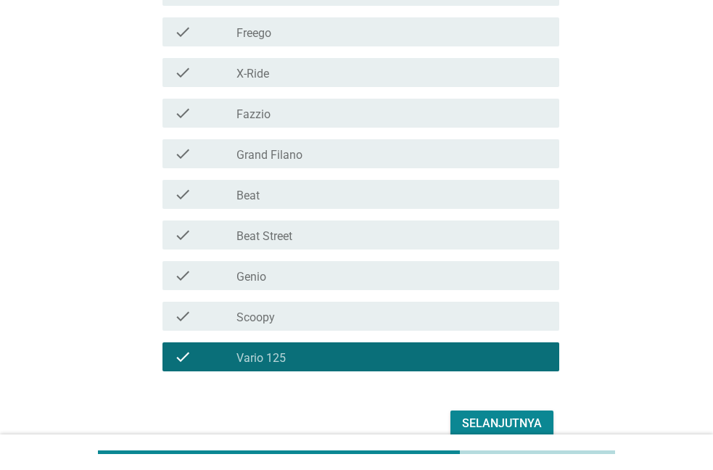
click at [364, 273] on div "check_box_outline_blank Genio" at bounding box center [391, 275] width 311 height 17
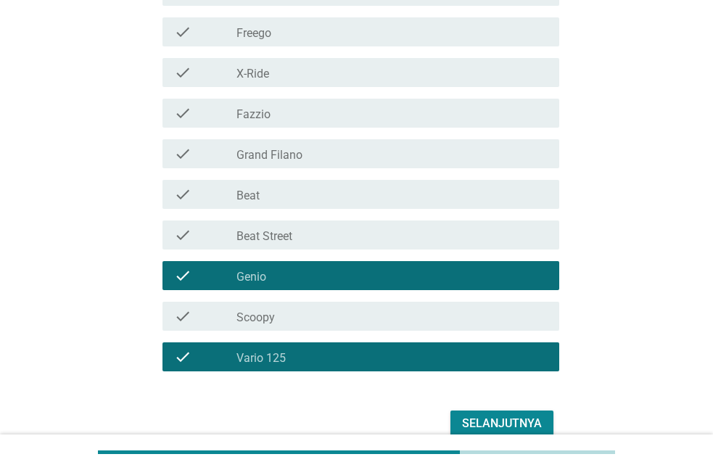
click at [352, 118] on div "check_box_outline_blank Fazzio" at bounding box center [391, 112] width 311 height 17
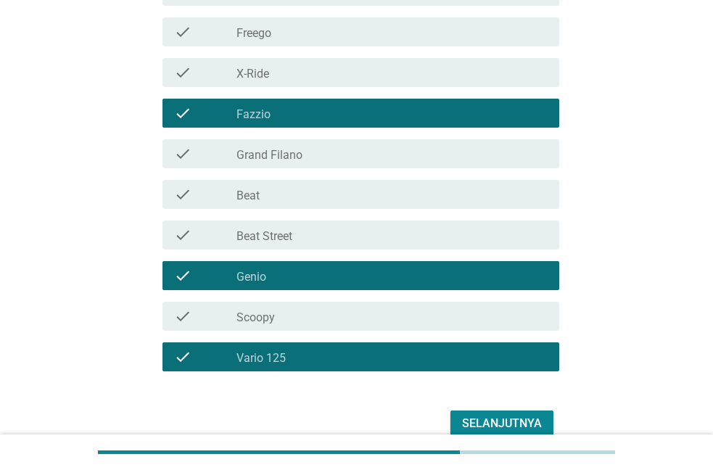
click at [360, 80] on div "check_box_outline_blank X-Ride" at bounding box center [391, 72] width 311 height 17
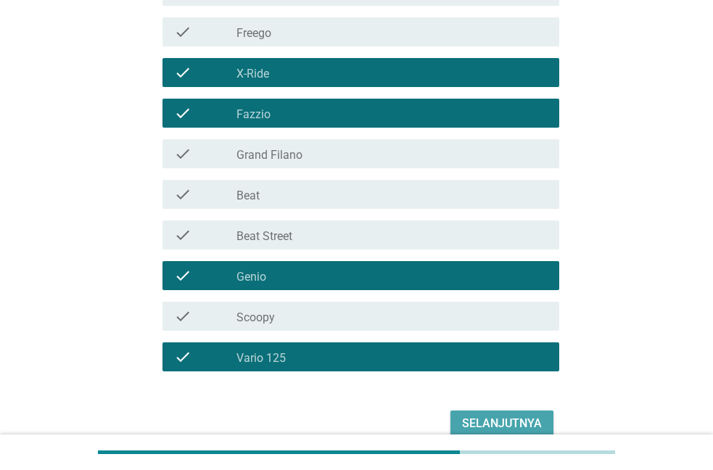
click at [499, 419] on div "Selanjutnya" at bounding box center [502, 423] width 80 height 17
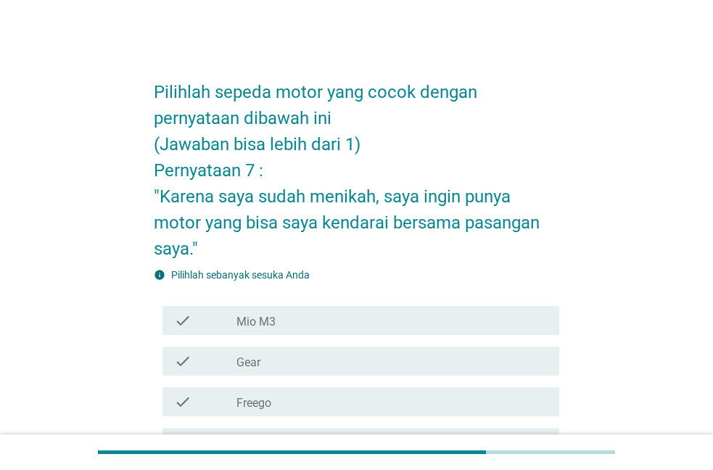
scroll to position [440, 0]
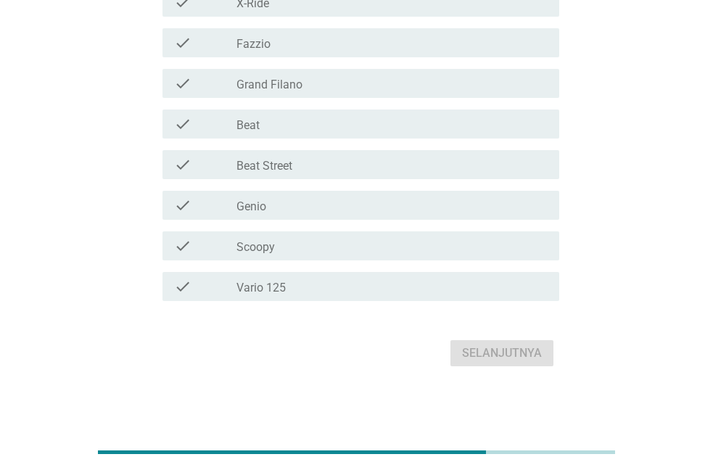
click at [382, 296] on div "check check_box_outline_blank Vario 125" at bounding box center [360, 286] width 397 height 29
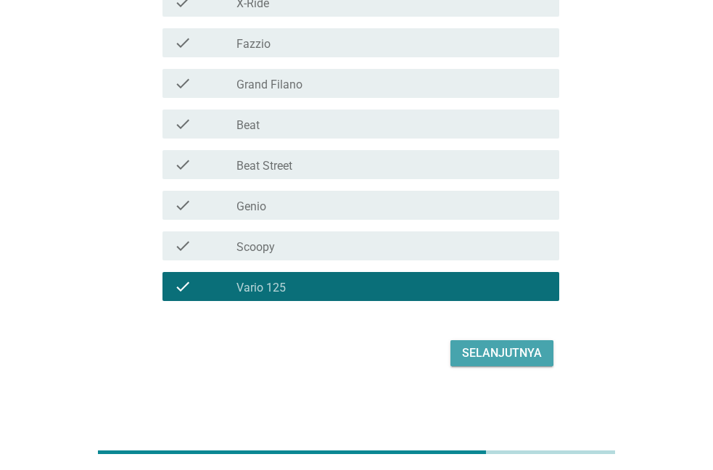
click at [501, 353] on div "Selanjutnya" at bounding box center [502, 353] width 80 height 17
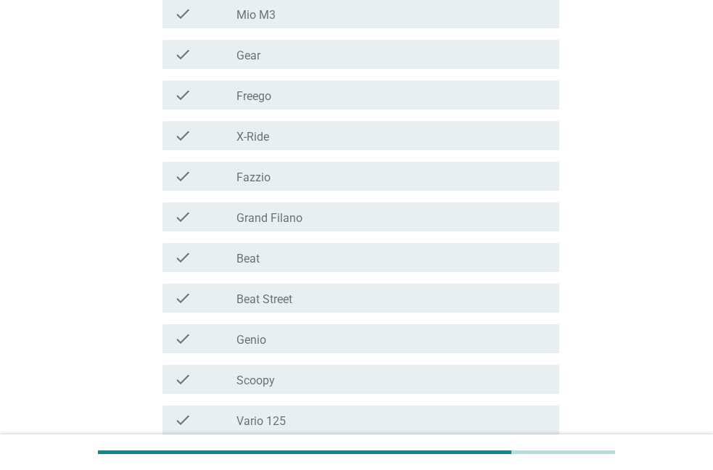
scroll to position [370, 0]
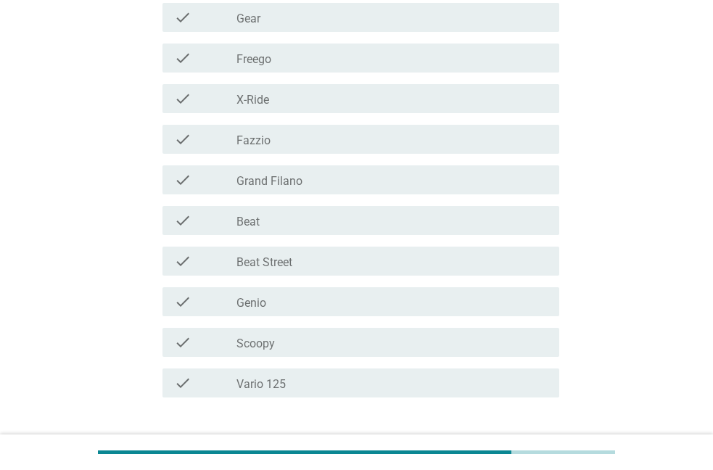
click at [400, 368] on div "check check_box_outline_blank Vario 125" at bounding box center [357, 383] width 406 height 41
click at [415, 378] on div "check_box_outline_blank Vario 125" at bounding box center [391, 382] width 311 height 17
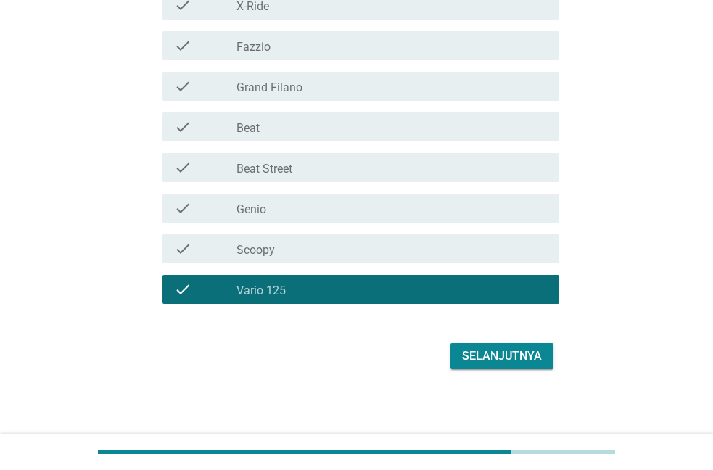
scroll to position [466, 0]
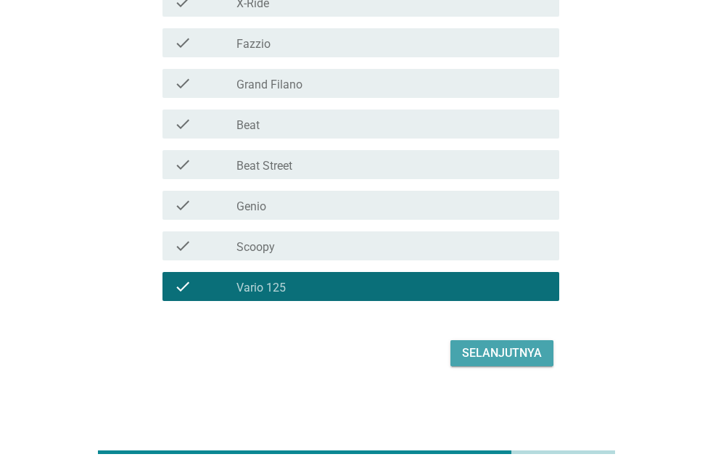
click at [507, 358] on div "Selanjutnya" at bounding box center [502, 353] width 80 height 17
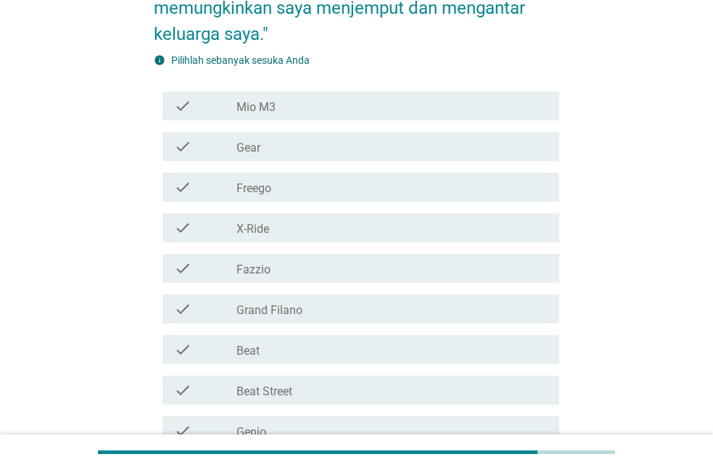
scroll to position [370, 0]
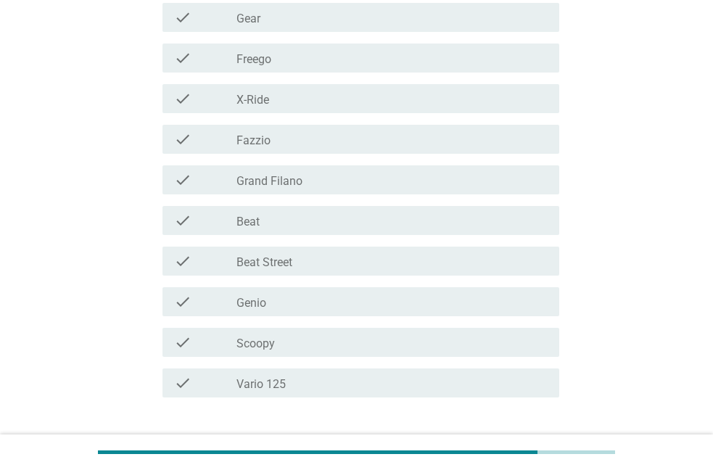
click at [314, 216] on div "check_box_outline_blank Beat" at bounding box center [391, 220] width 311 height 17
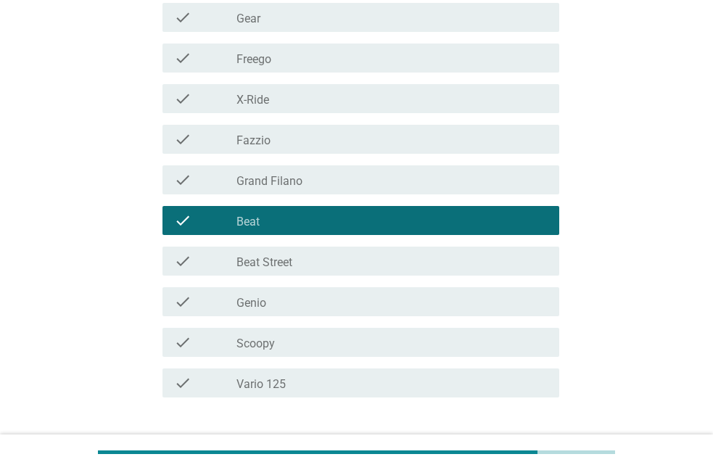
click at [281, 259] on label "Beat Street" at bounding box center [264, 262] width 56 height 15
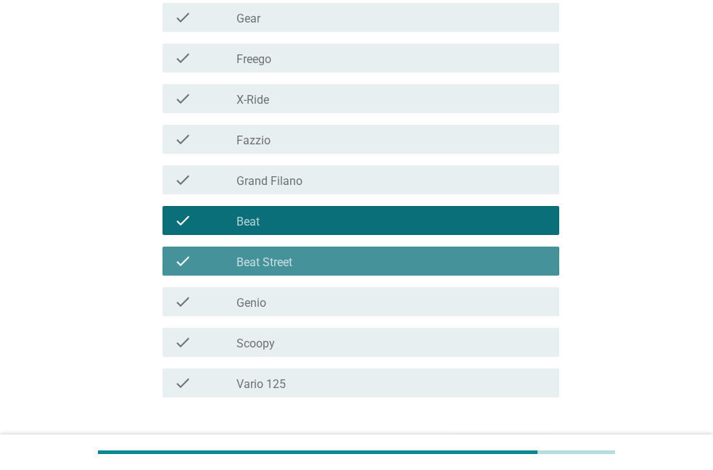
scroll to position [466, 0]
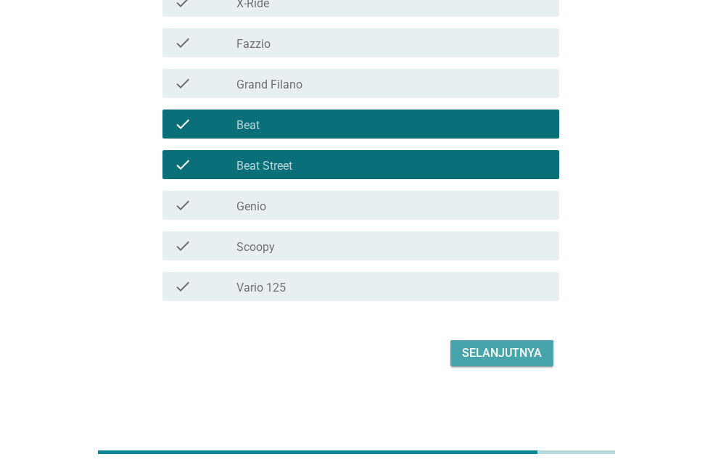
click at [536, 347] on div "Selanjutnya" at bounding box center [502, 353] width 80 height 17
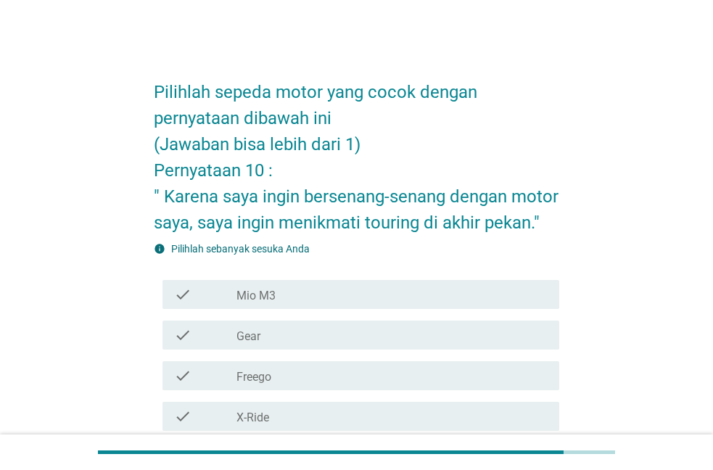
scroll to position [296, 0]
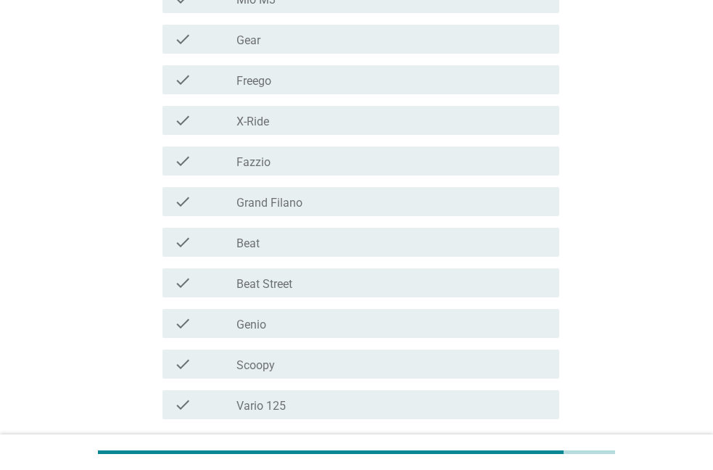
click at [435, 292] on div "check_box_outline_blank Beat Street" at bounding box center [391, 282] width 311 height 17
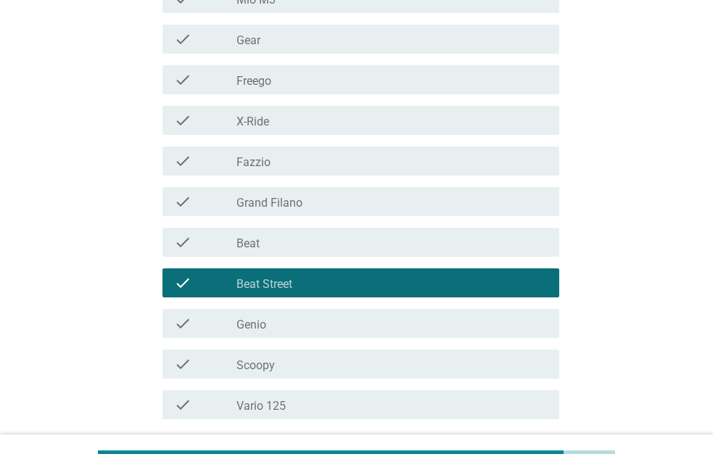
click at [409, 251] on div "check_box_outline_blank Beat" at bounding box center [391, 242] width 311 height 17
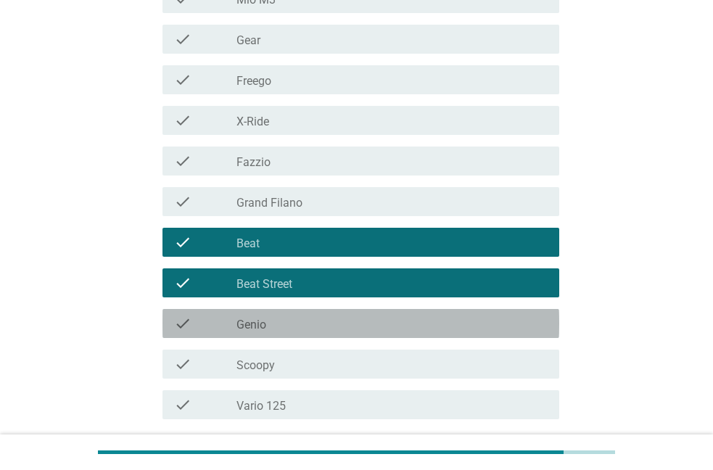
click at [369, 332] on div "check_box_outline_blank Genio" at bounding box center [391, 323] width 311 height 17
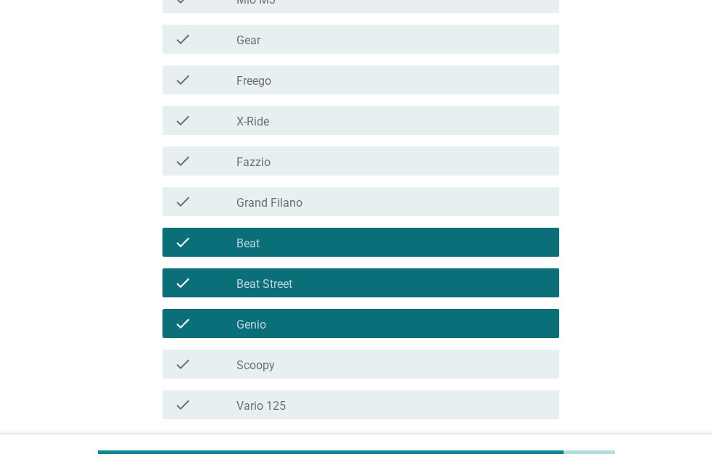
scroll to position [440, 0]
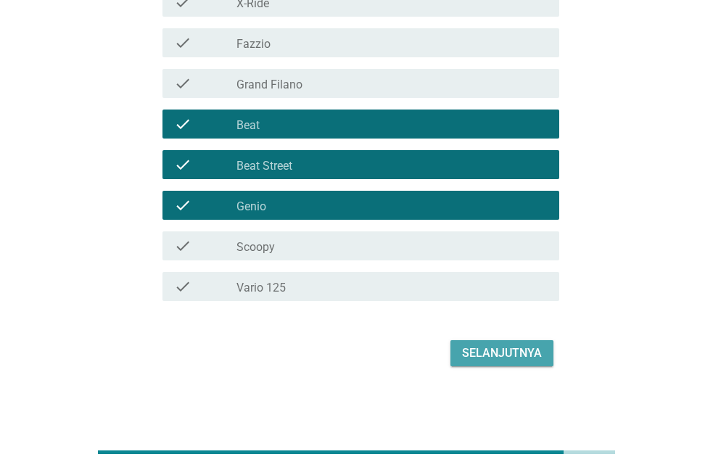
click at [530, 355] on div "Selanjutnya" at bounding box center [502, 353] width 80 height 17
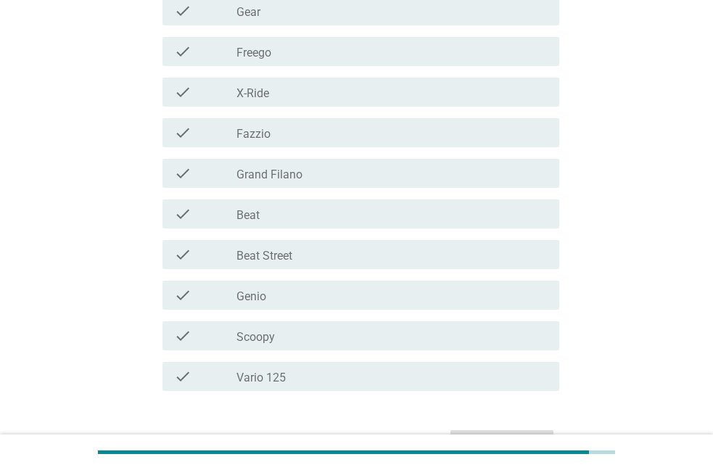
scroll to position [370, 0]
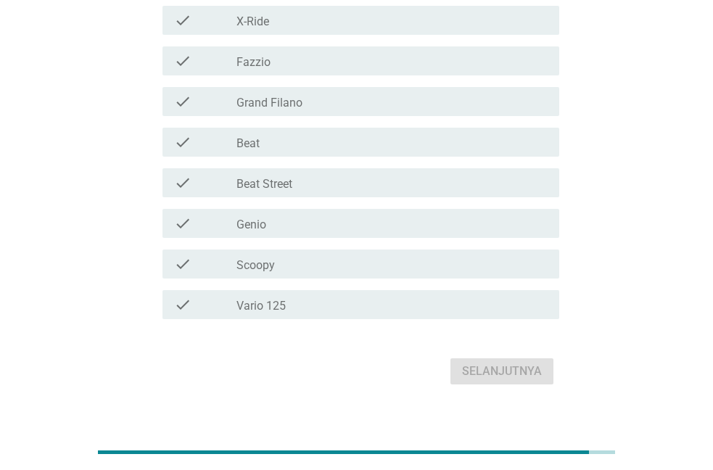
drag, startPoint x: 386, startPoint y: 302, endPoint x: 415, endPoint y: 312, distance: 30.7
click at [389, 302] on div "check_box_outline_blank Vario 125" at bounding box center [391, 304] width 311 height 17
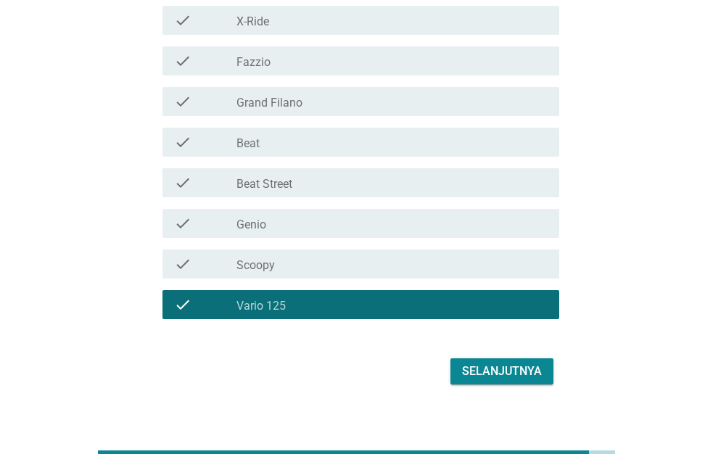
click at [497, 378] on div "Selanjutnya" at bounding box center [502, 371] width 80 height 17
